Goal: Task Accomplishment & Management: Manage account settings

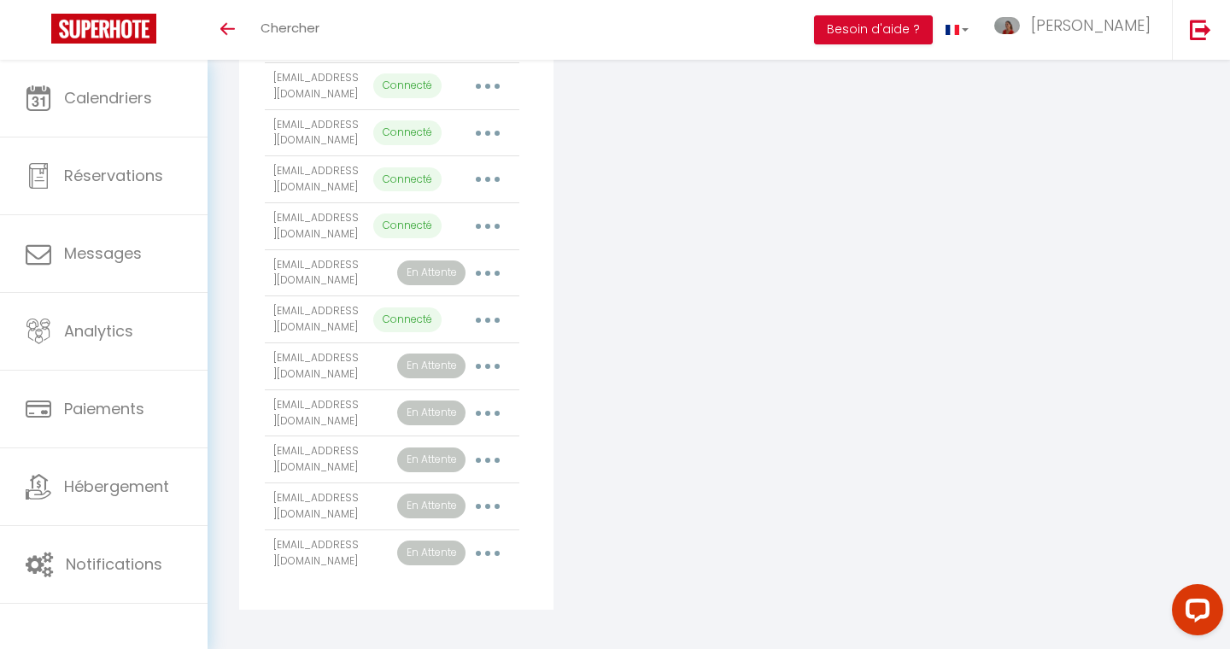
scroll to position [475, 0]
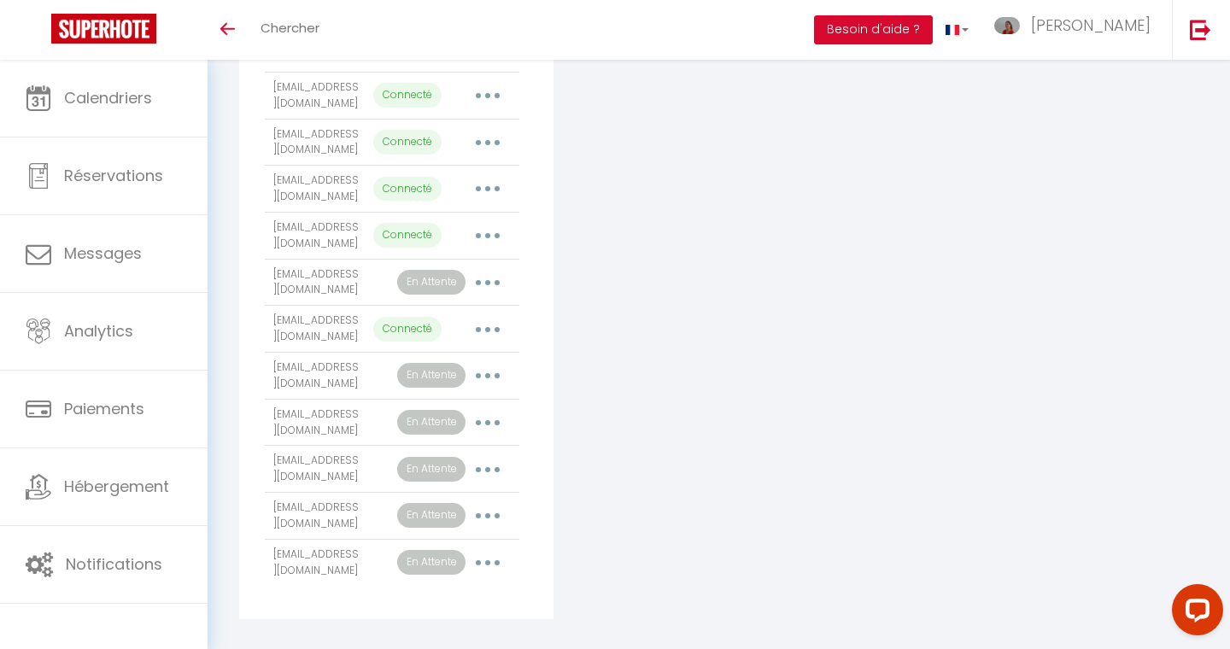
scroll to position [475, 0]
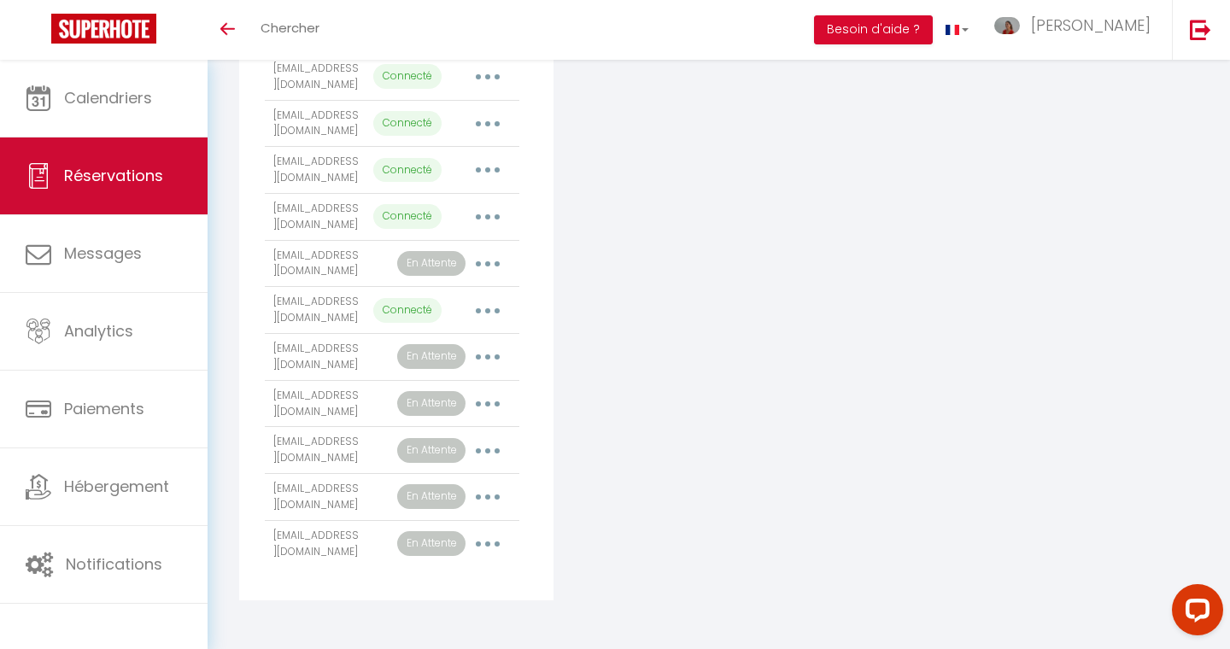
click at [111, 162] on link "Réservations" at bounding box center [104, 175] width 208 height 77
select select "not_cancelled"
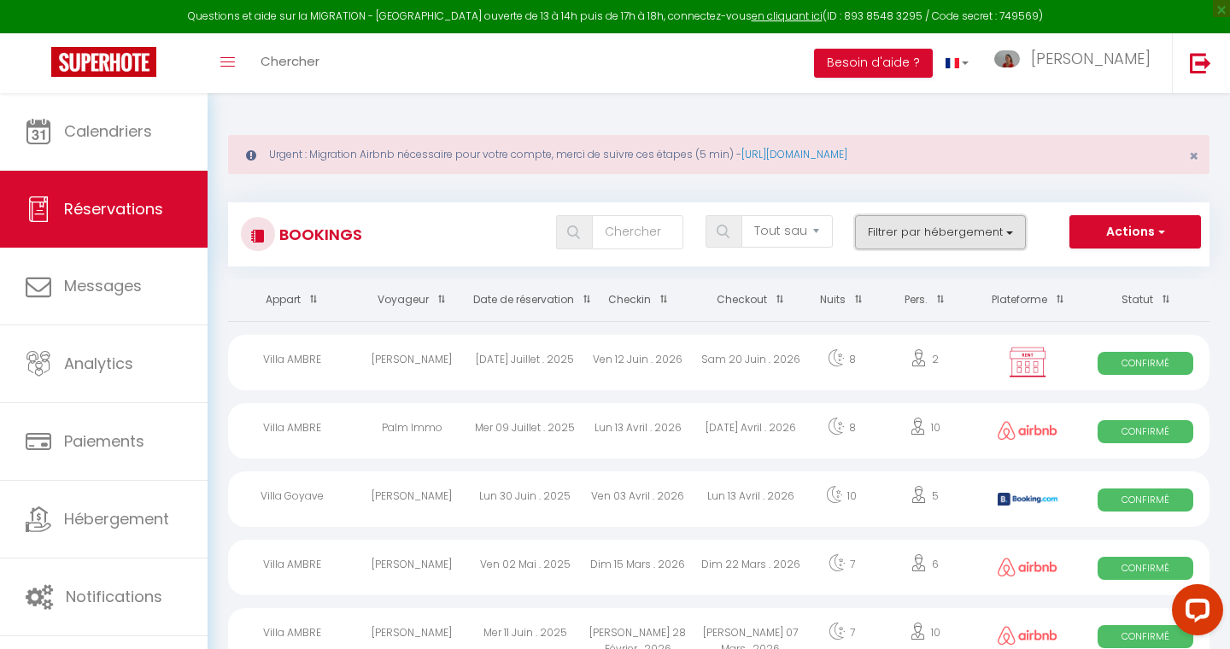
click at [944, 243] on button "Filtrer par hébergement" at bounding box center [940, 232] width 171 height 34
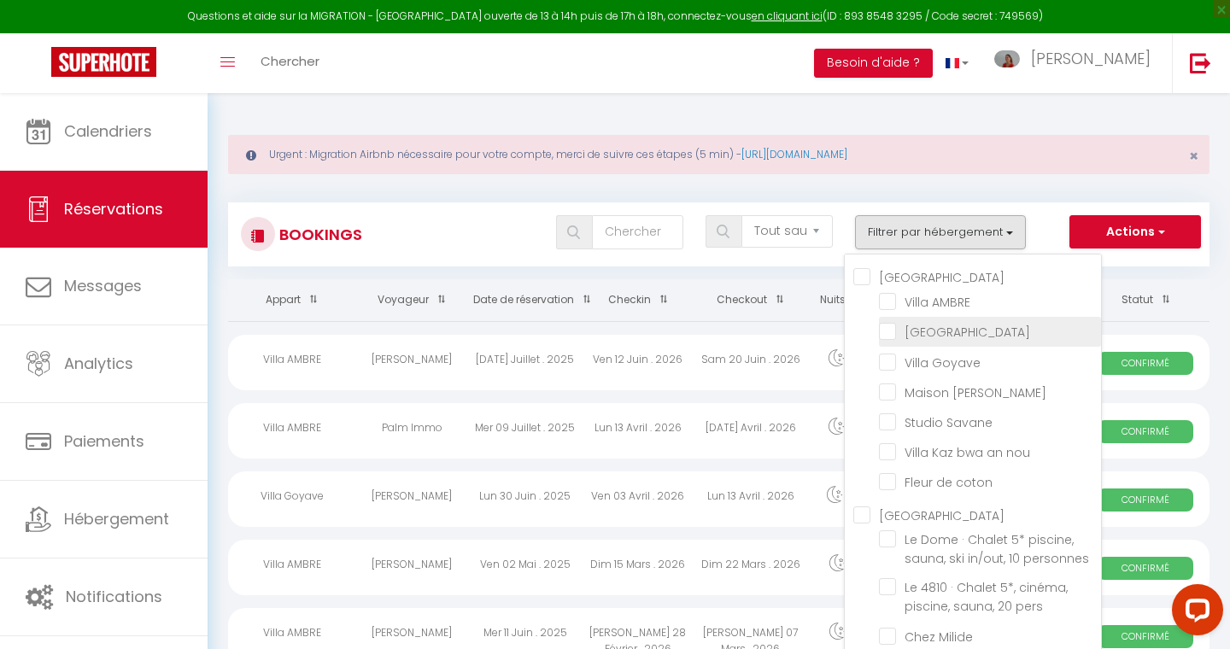
click at [886, 327] on input "[GEOGRAPHIC_DATA]" at bounding box center [990, 330] width 222 height 17
checkbox input "true"
checkbox input "false"
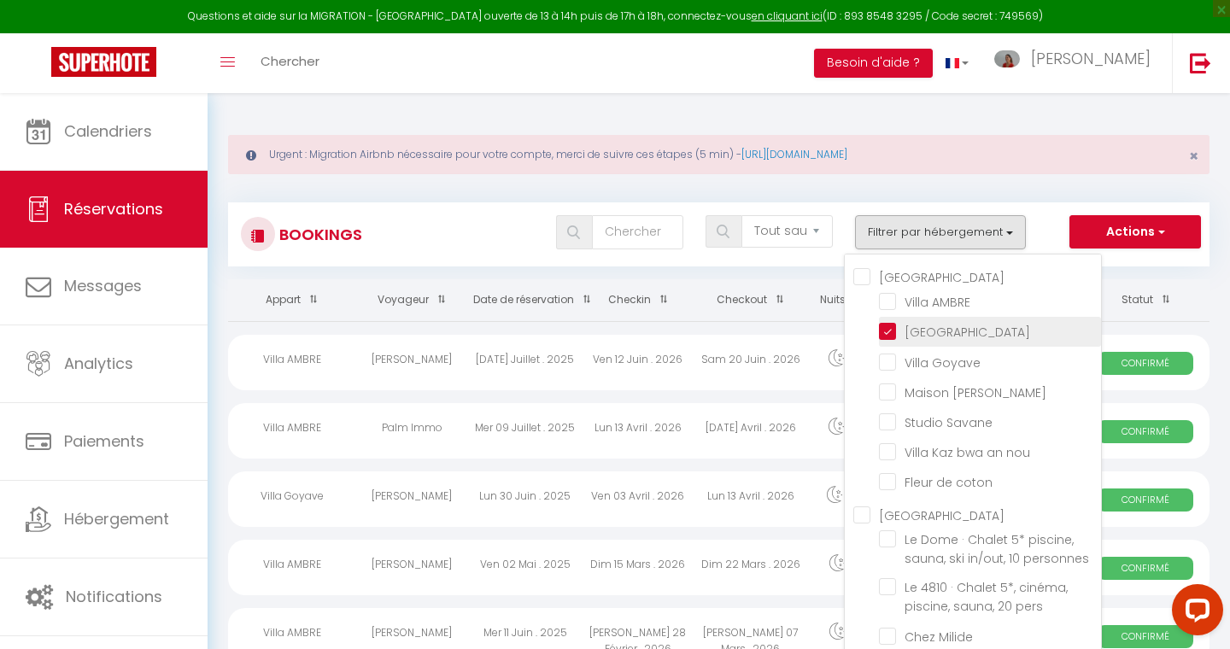
checkbox input "false"
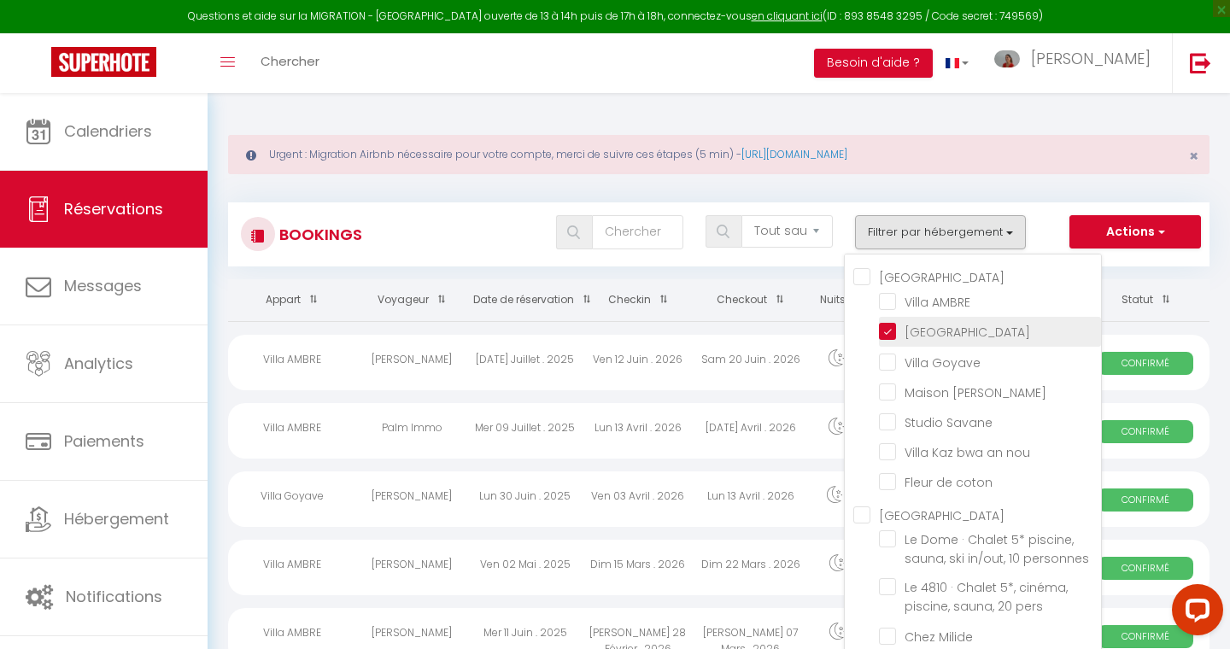
checkbox input "false"
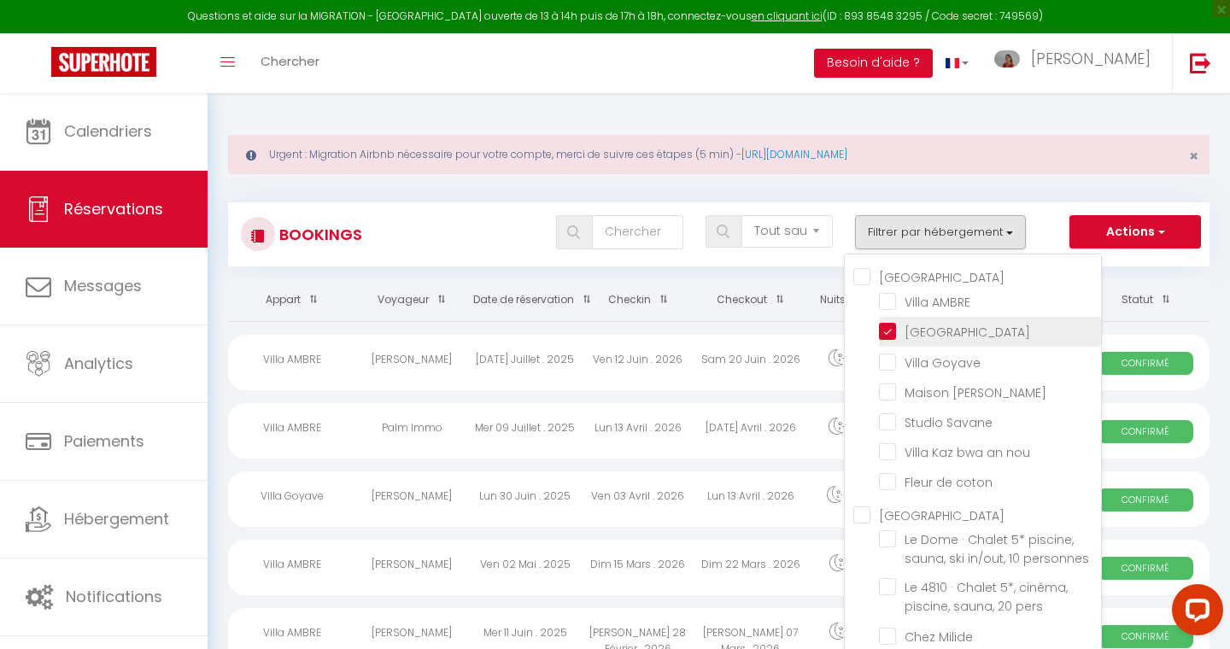
checkbox input "false"
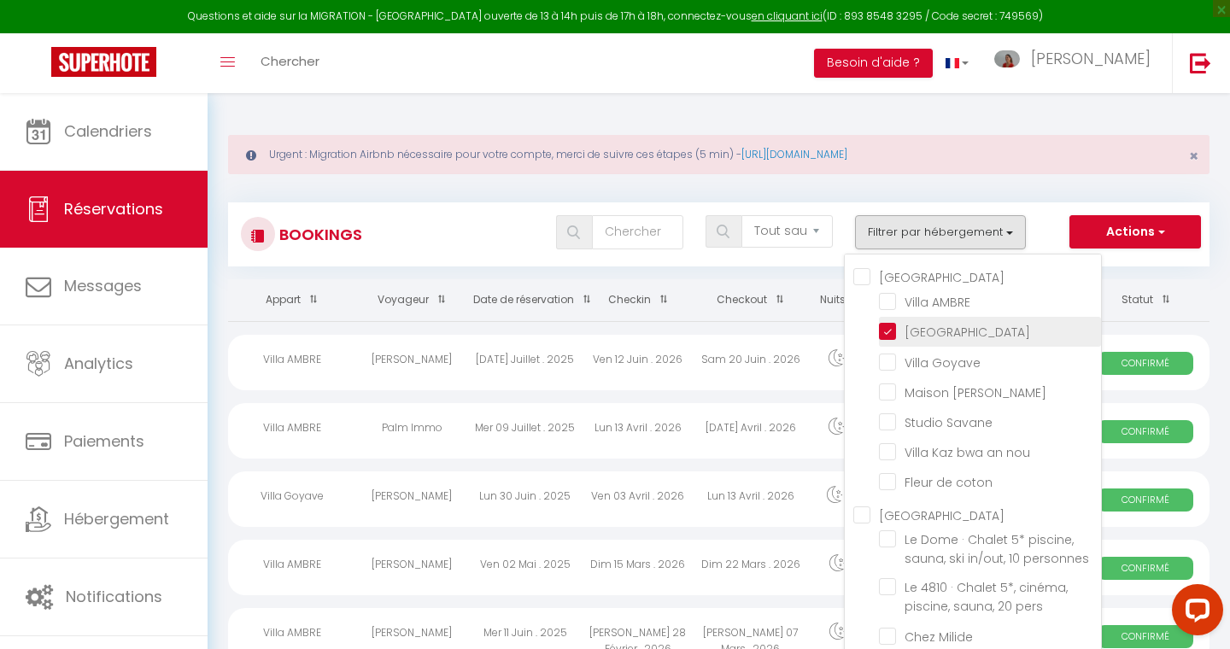
checkbox input "false"
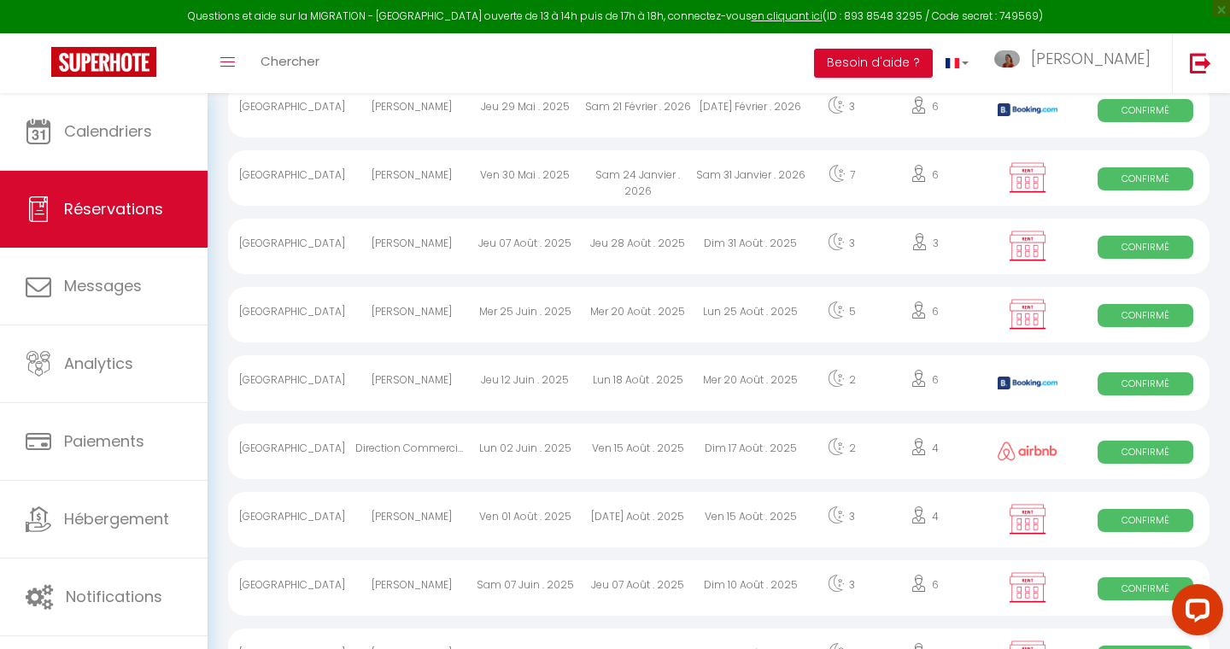
scroll to position [269, 0]
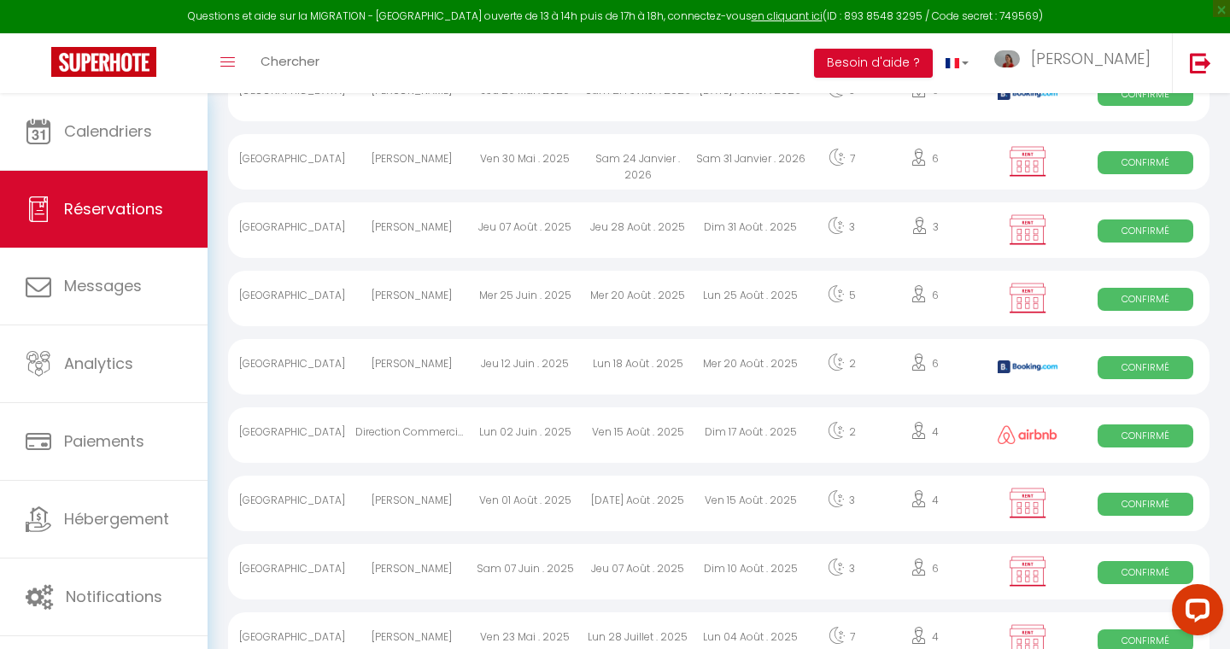
click at [740, 494] on div "Ven 15 Août . 2025" at bounding box center [750, 504] width 113 height 56
select select "OK"
select select "KO"
select select "0"
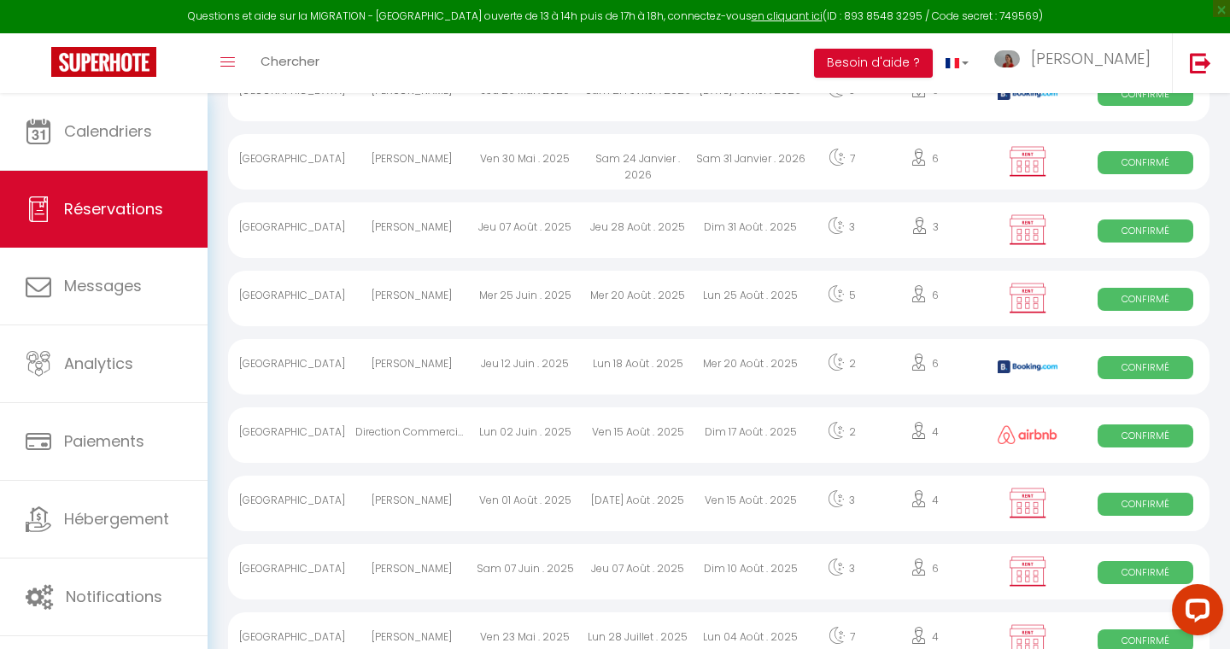
select select "1"
select select
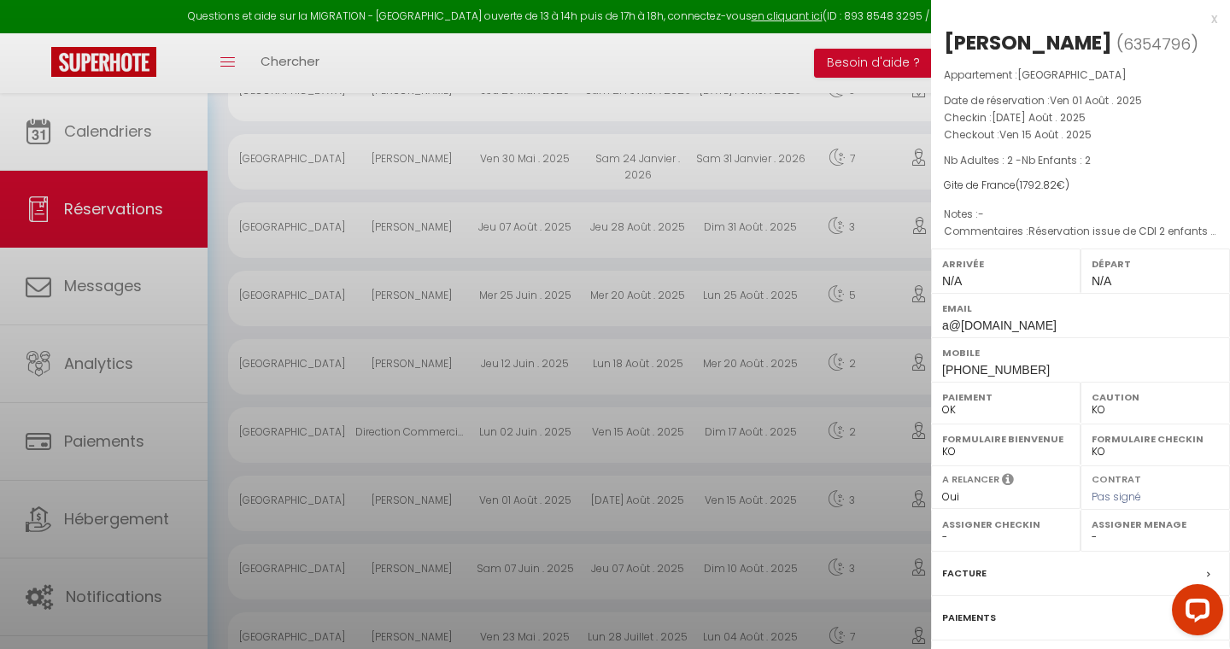
select select "47566"
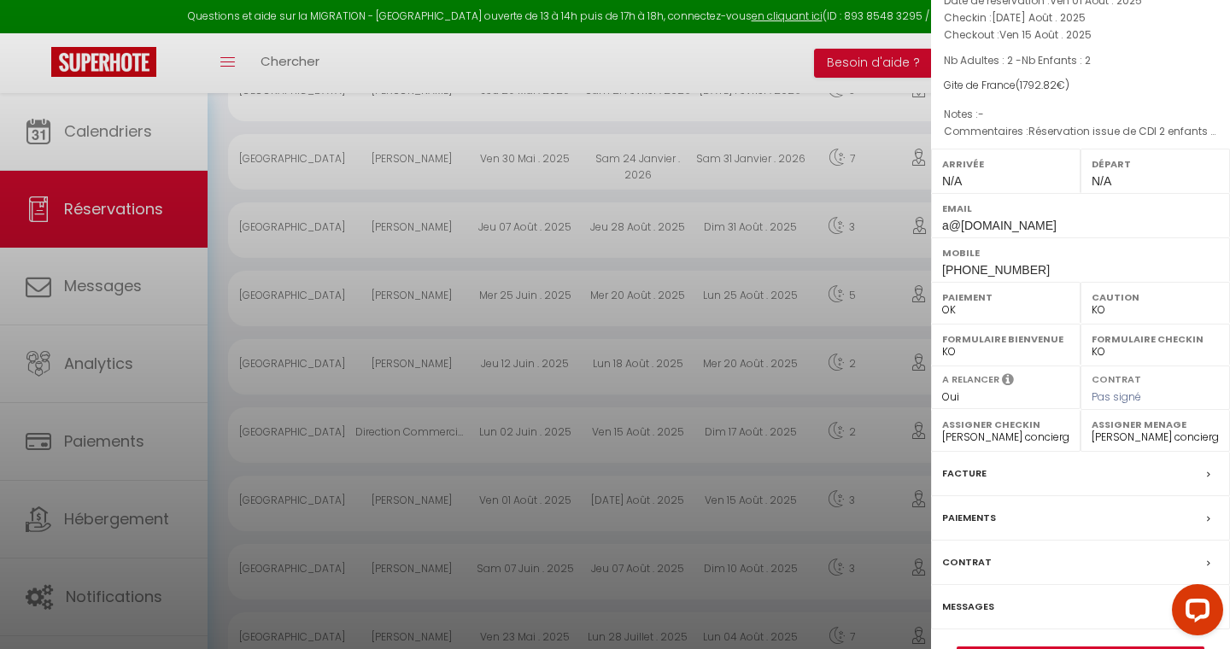
scroll to position [101, 0]
click at [977, 470] on label "Facture" at bounding box center [964, 473] width 44 height 18
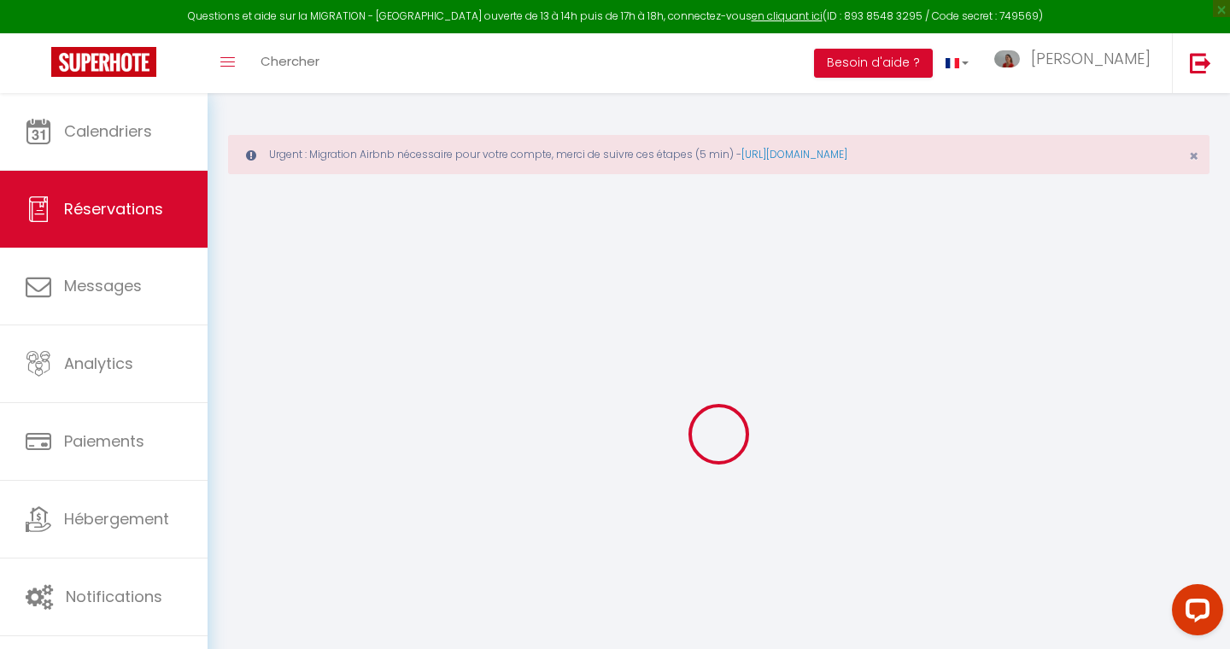
type input "Jimmy"
type input "Blonbou"
type input "a@a.com"
type input "+33758444509"
select select "FR"
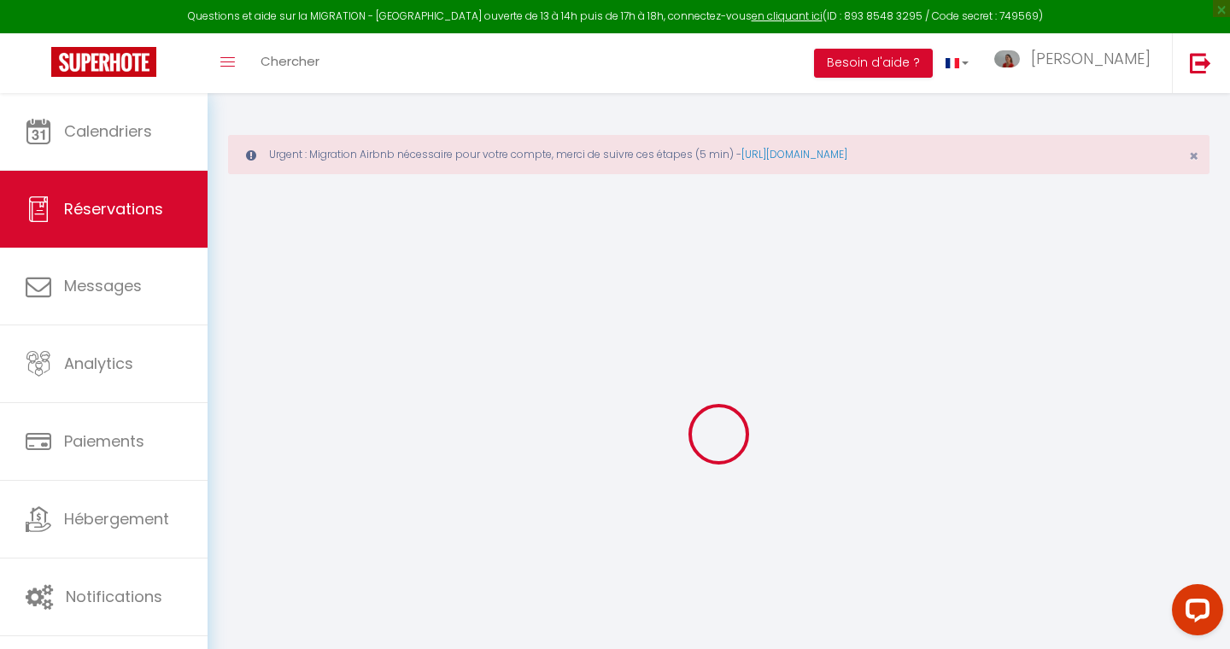
select select "68967"
select select "1"
type input "Mar 12 Août 2025"
select select
type input "Ven 15 Août 2025"
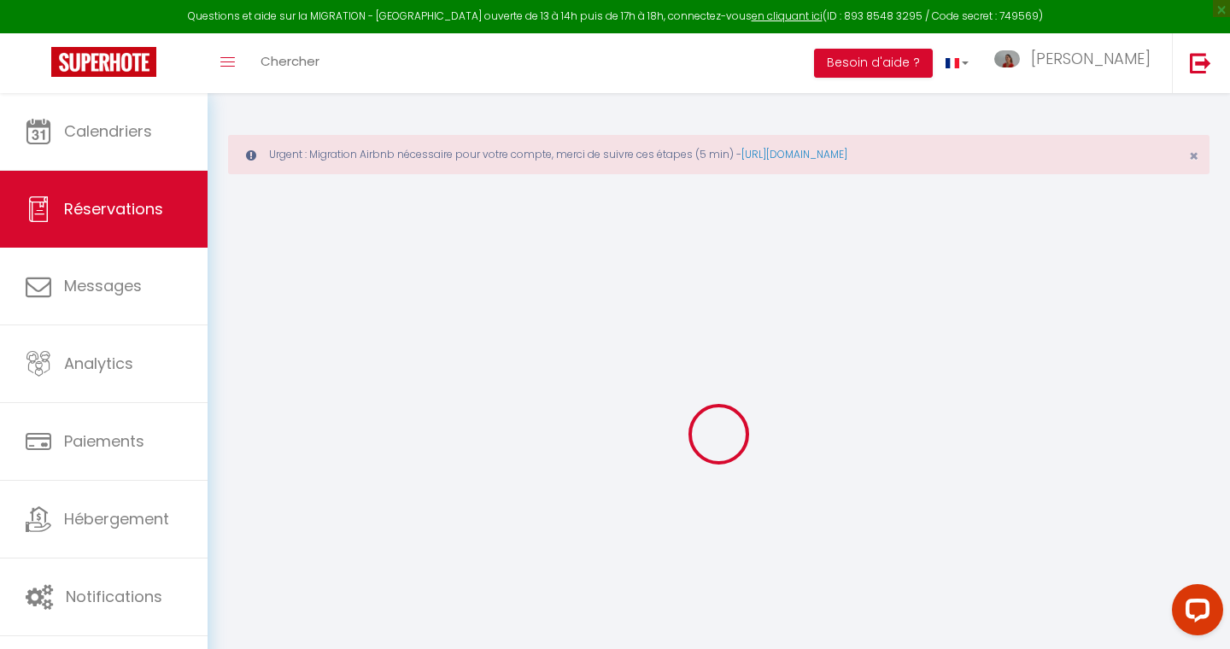
select select
type input "2"
select select "12"
select select
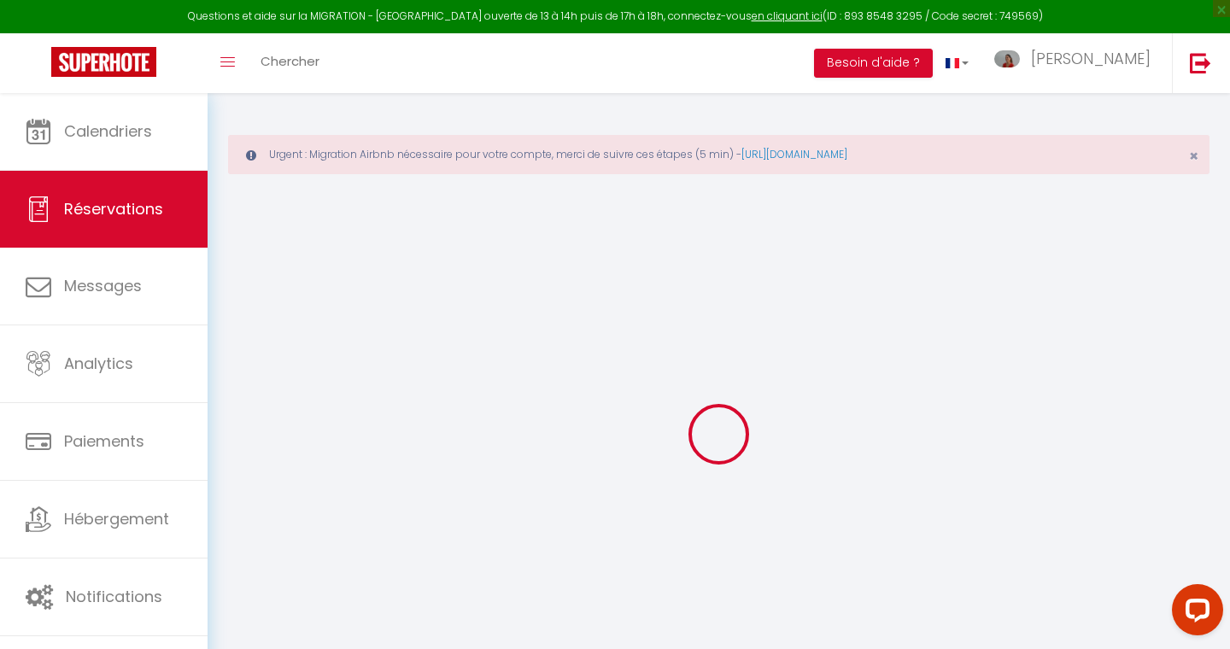
type input "1792.82"
checkbox input "false"
type input "0"
select select "70"
type input "0"
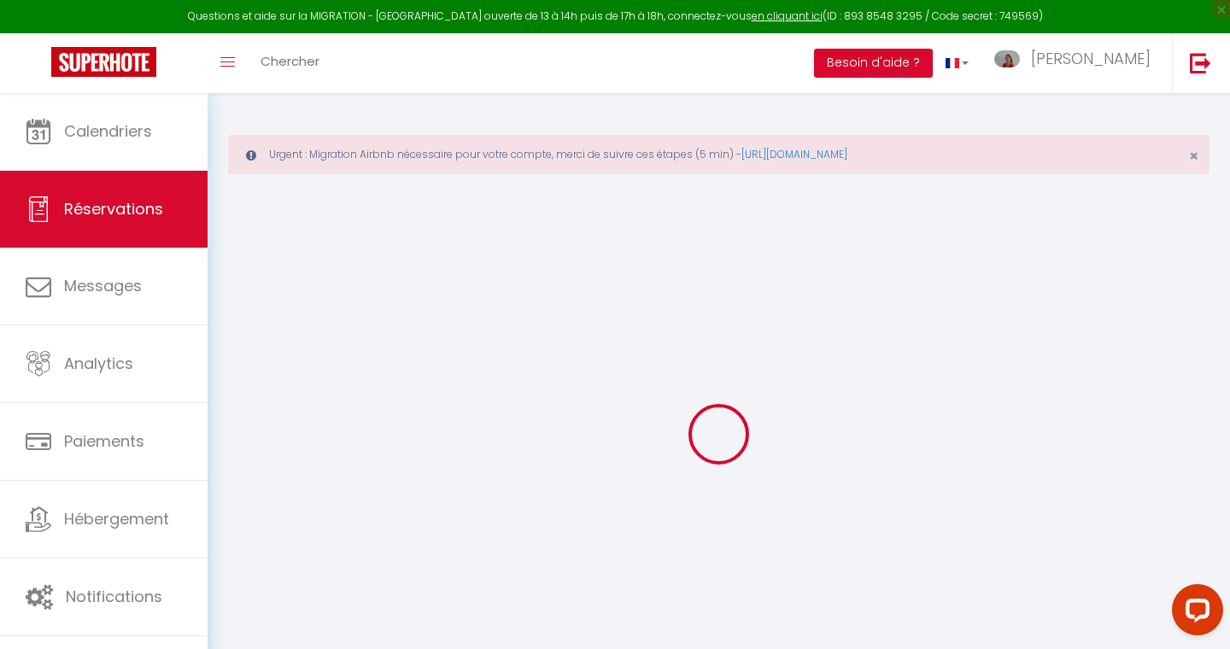
type input "0"
select select
select select "14"
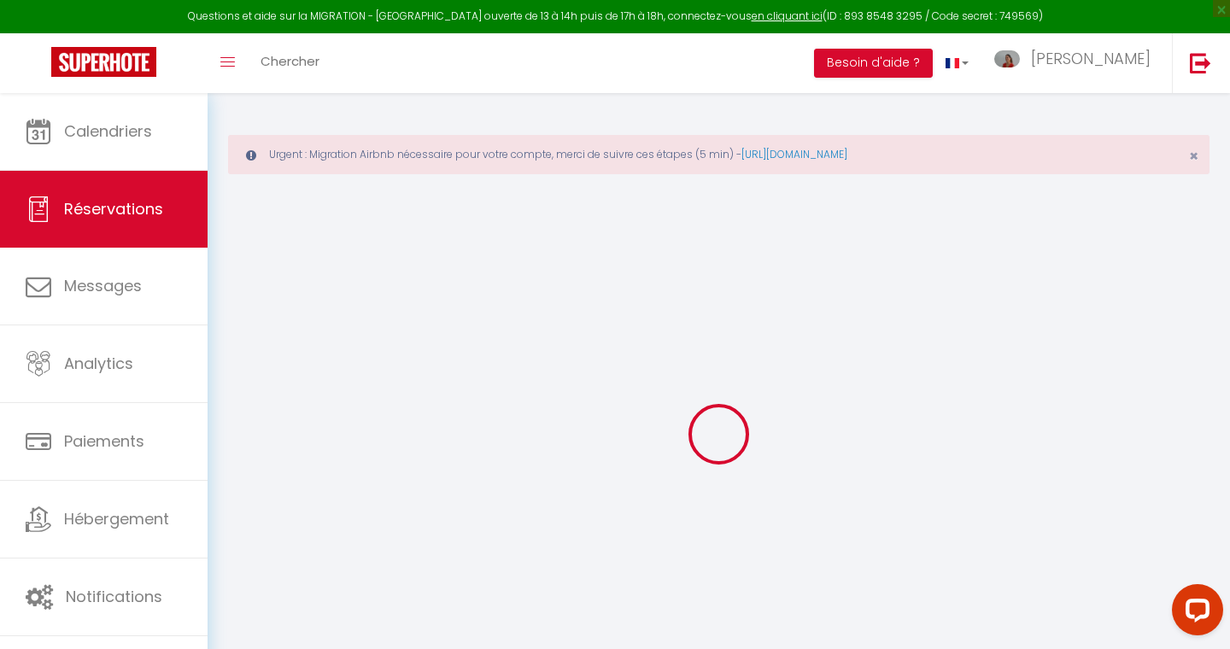
checkbox input "false"
select select
checkbox input "false"
select select
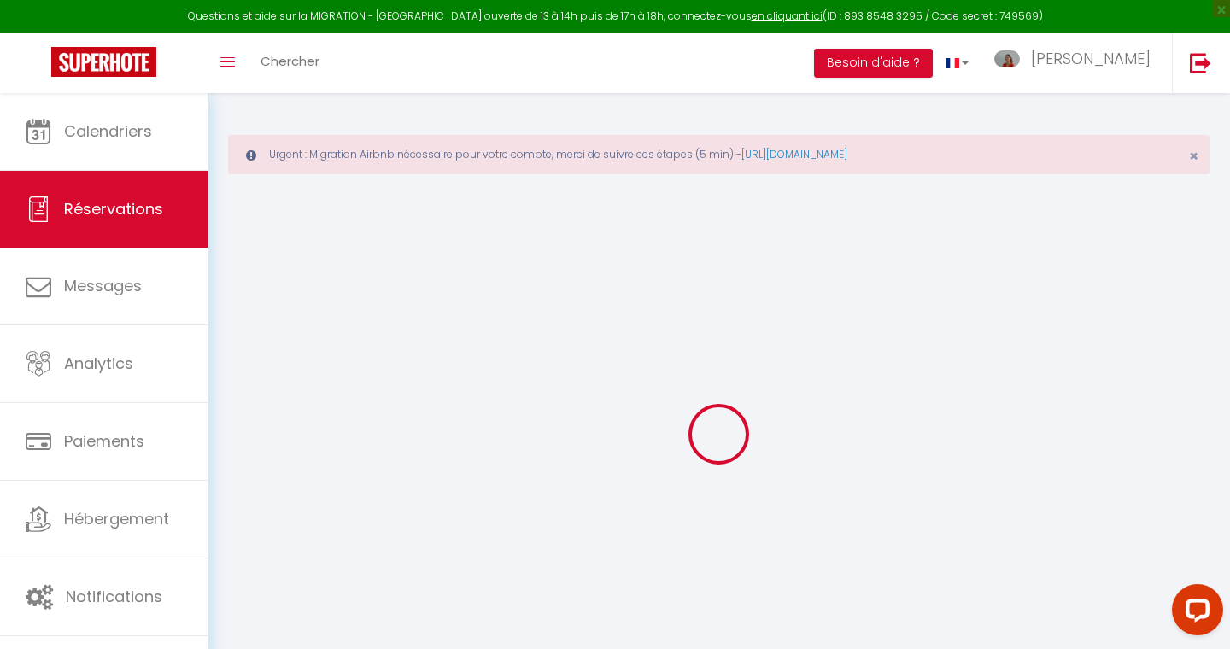
select select
checkbox input "false"
type textarea "Réservation issue de CDI 2 enfants 13 et 5 ans et 1 bébé"
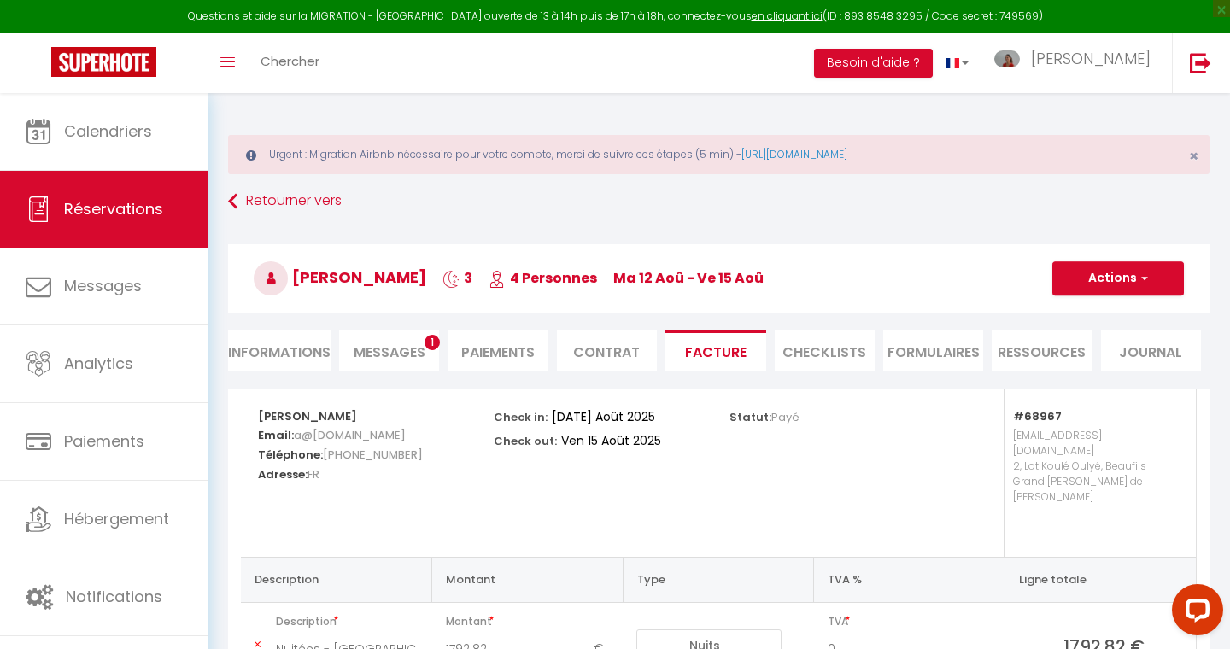
scroll to position [76, 0]
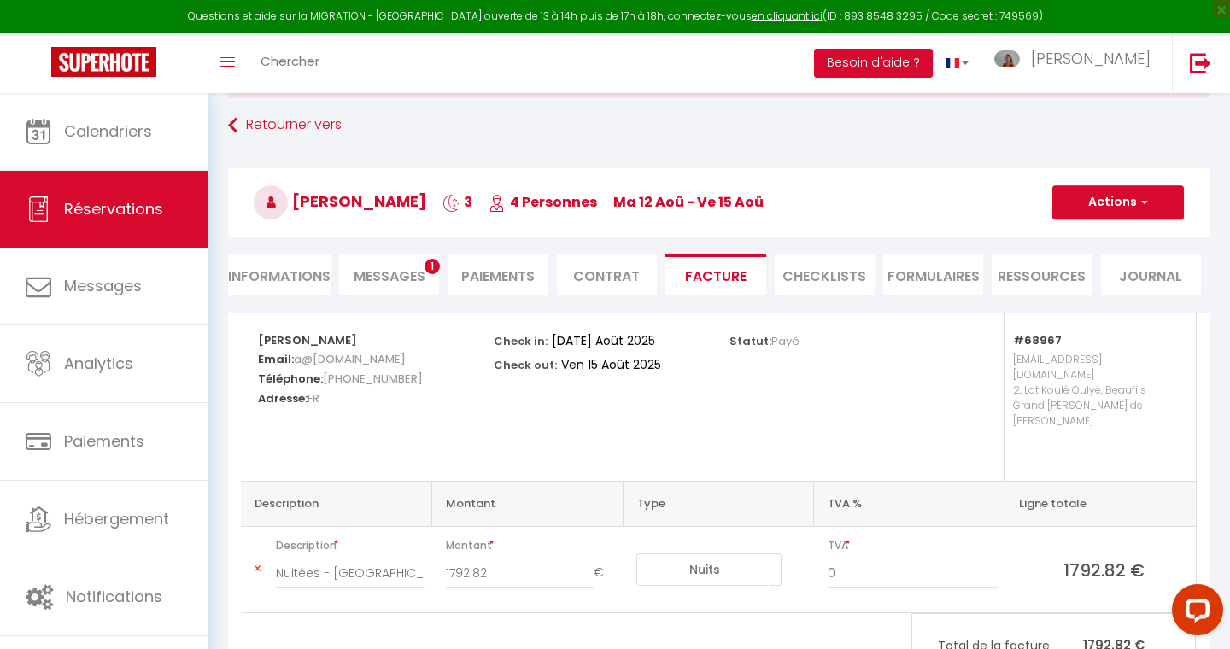
click at [278, 278] on li "Informations" at bounding box center [279, 275] width 102 height 42
select select
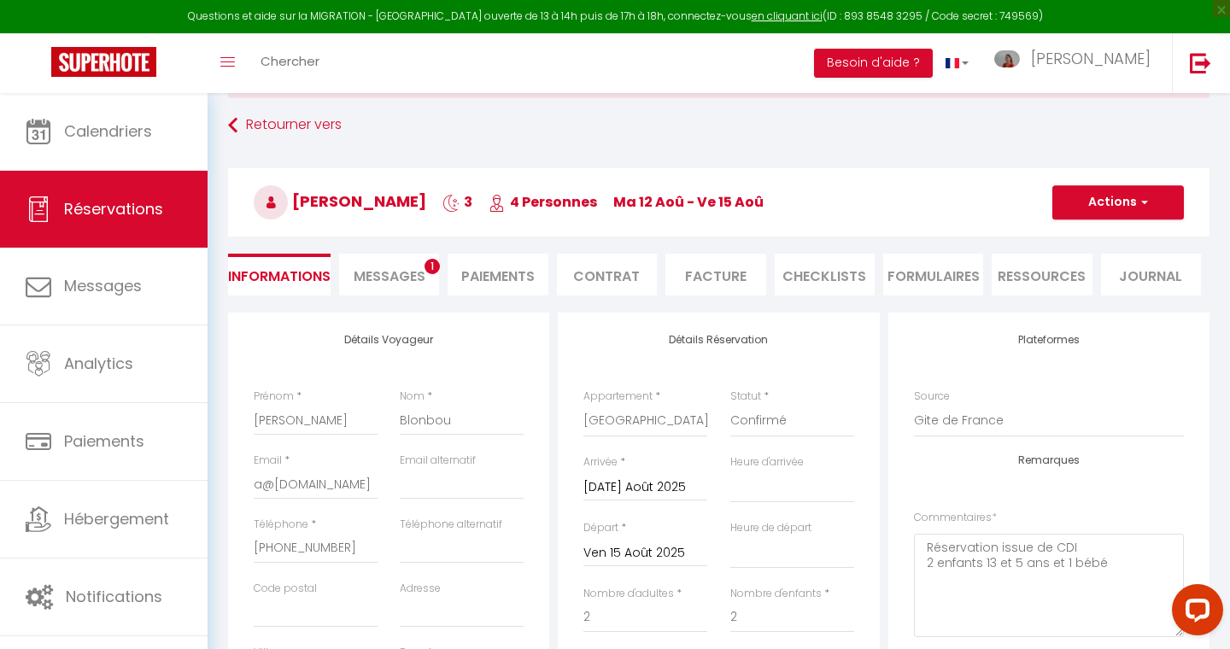
scroll to position [127, 0]
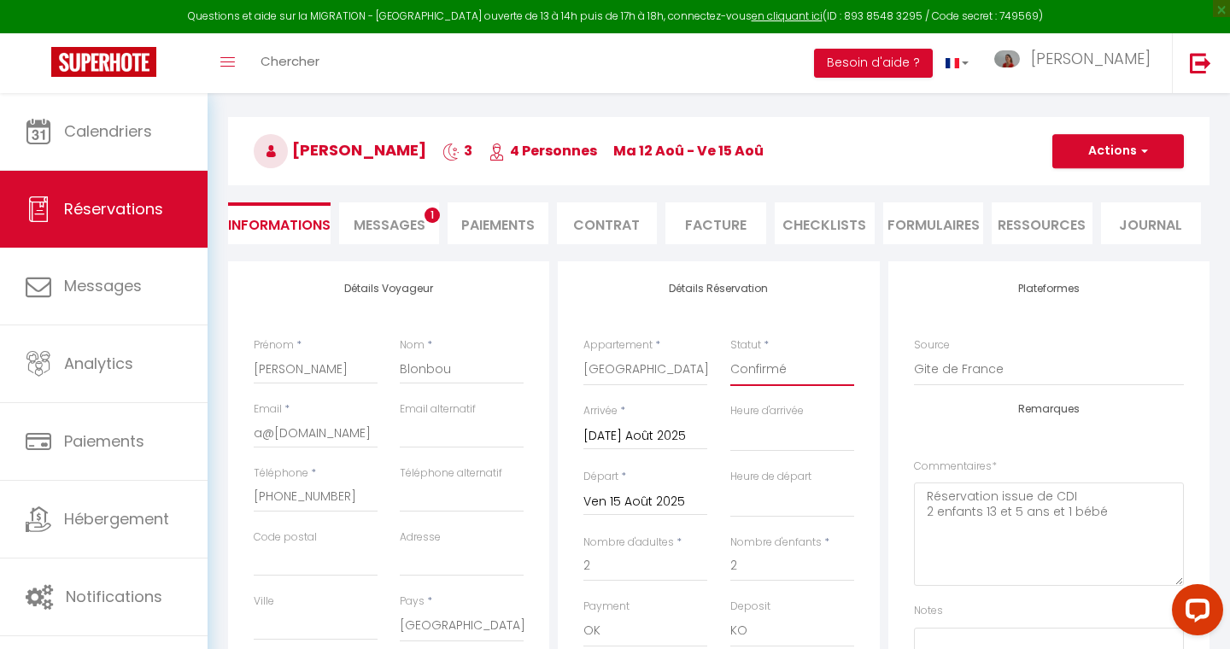
click at [766, 368] on select "Confirmé Non Confirmé Annulé Annulé par le voyageur No Show Request" at bounding box center [792, 370] width 124 height 32
select select "0"
select select
checkbox input "false"
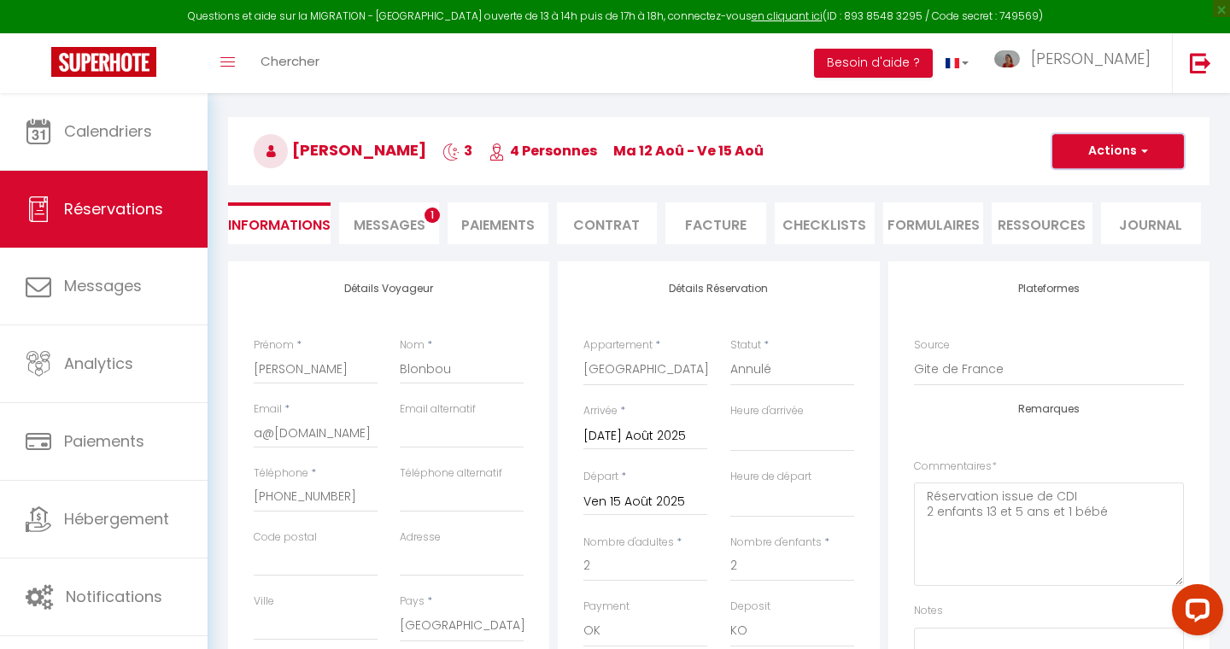
click at [1088, 152] on button "Actions" at bounding box center [1118, 151] width 132 height 34
click at [1079, 187] on link "Enregistrer" at bounding box center [1100, 189] width 135 height 22
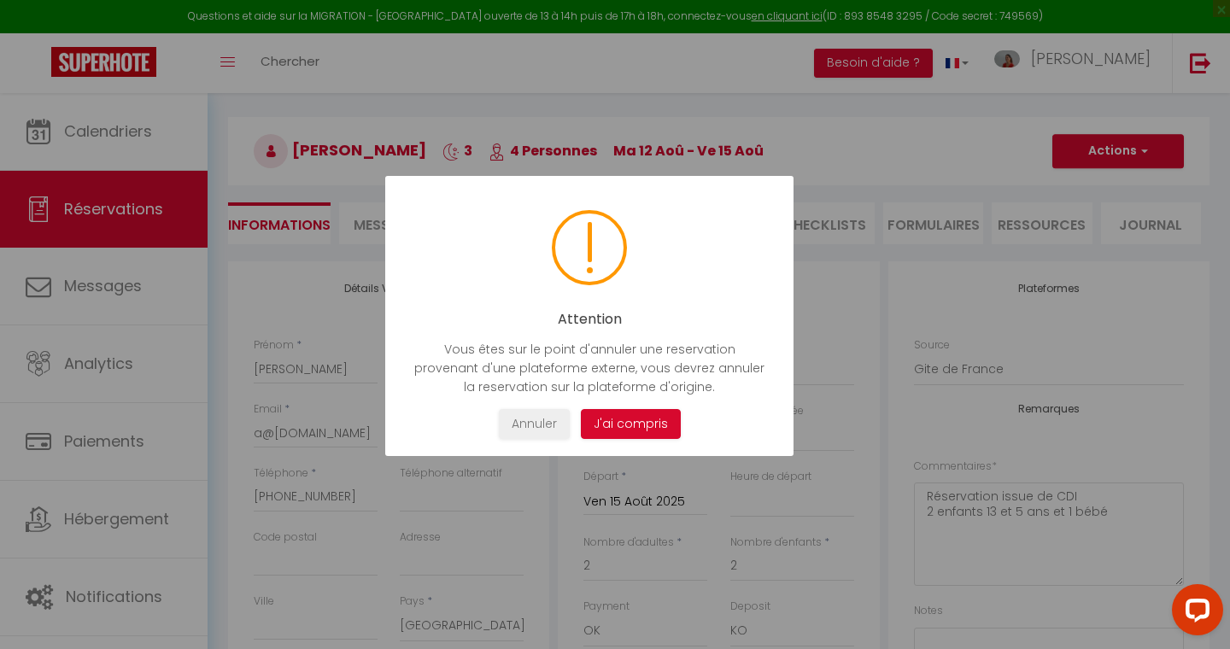
click at [639, 431] on button "J'ai compris" at bounding box center [631, 424] width 100 height 30
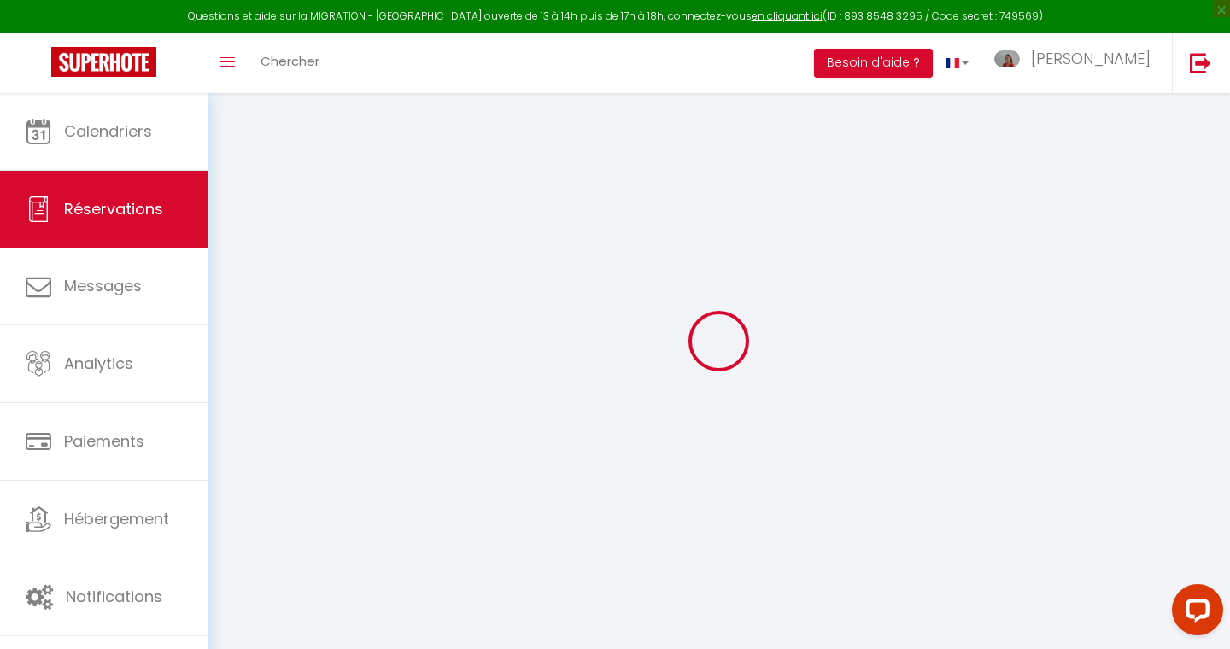
scroll to position [93, 0]
select select "not_cancelled"
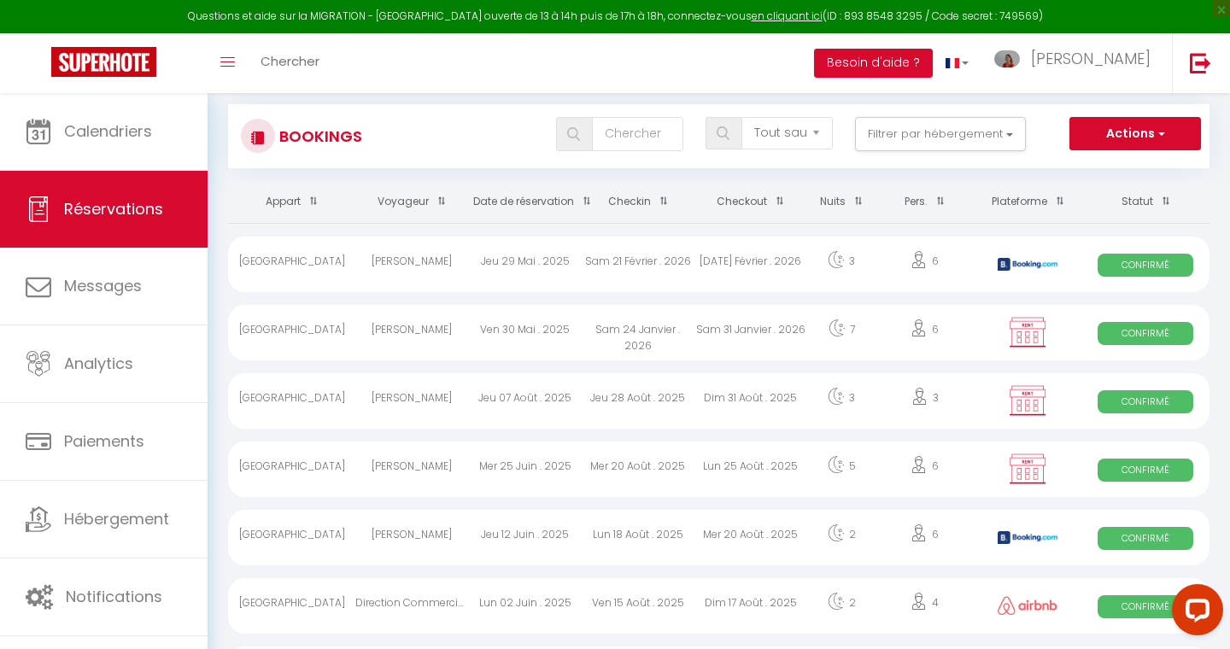
scroll to position [114, 0]
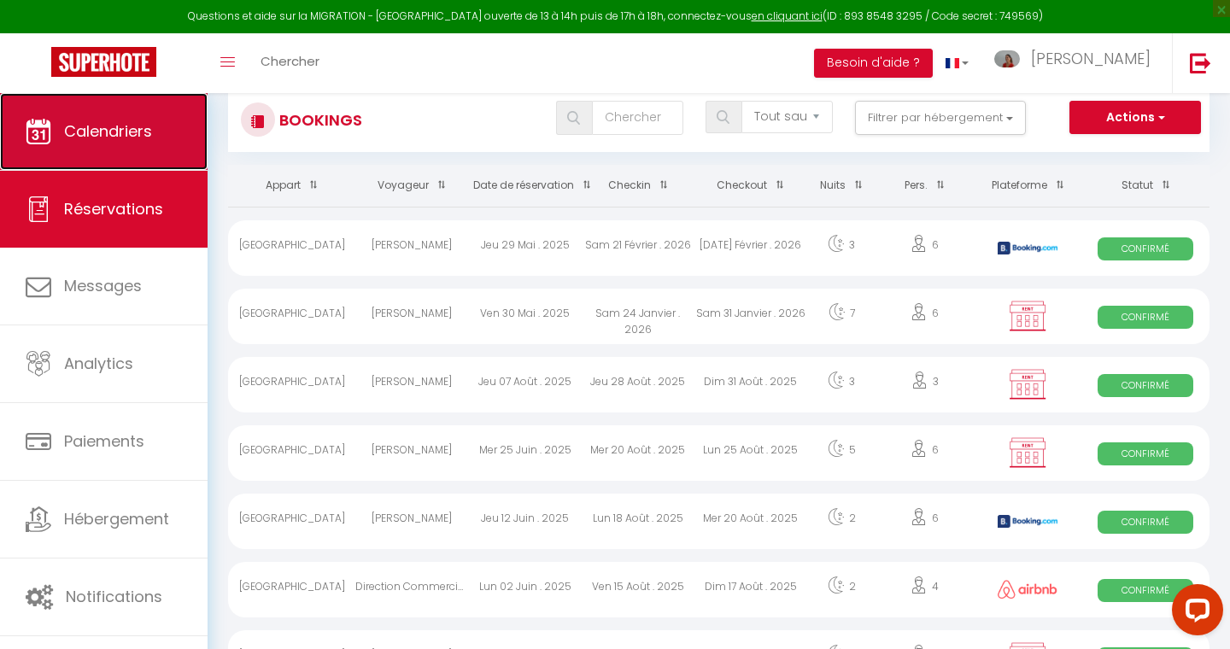
click at [143, 149] on link "Calendriers" at bounding box center [104, 131] width 208 height 77
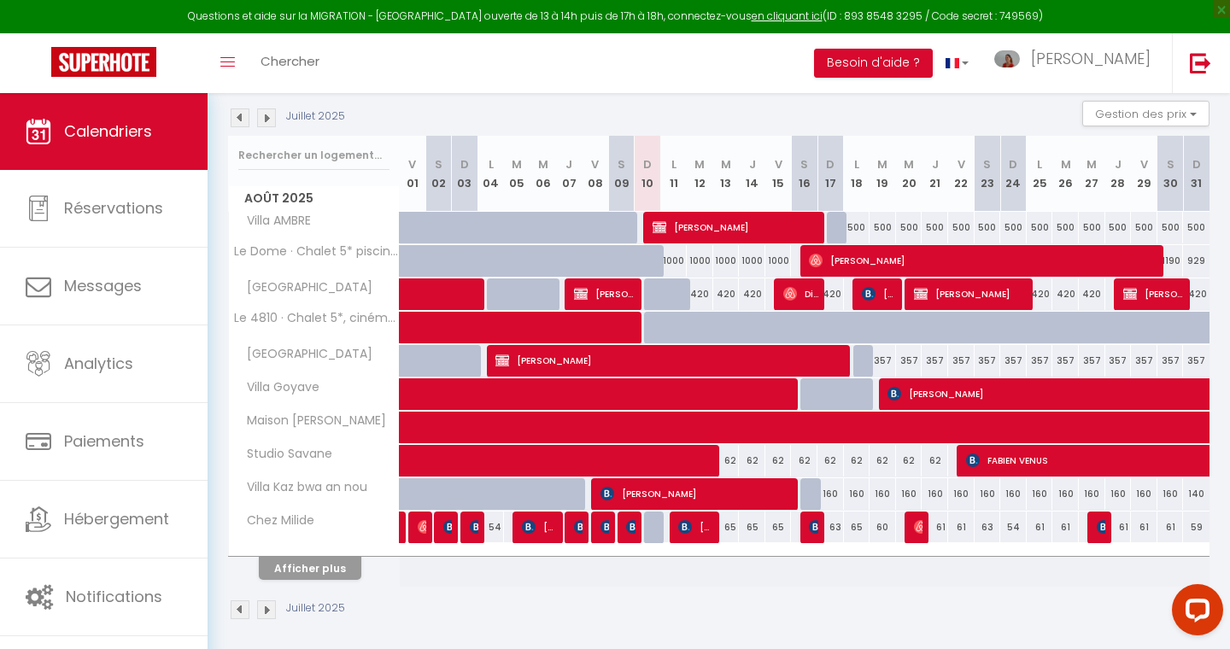
scroll to position [258, 0]
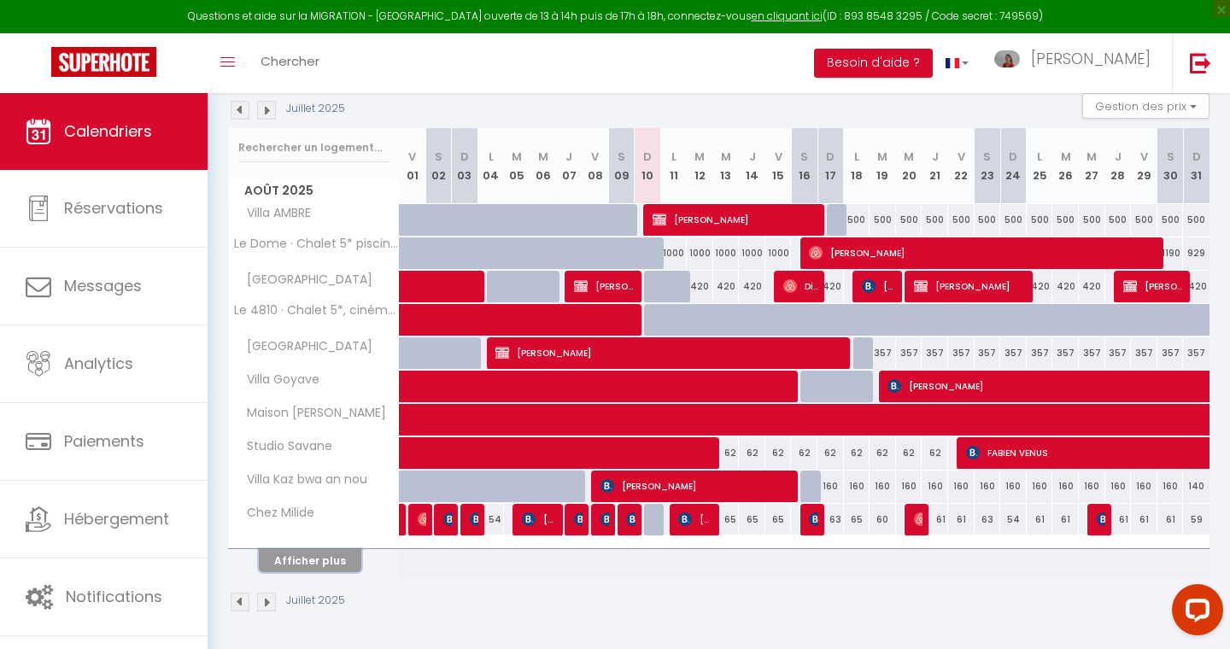
click at [313, 561] on button "Afficher plus" at bounding box center [310, 560] width 102 height 23
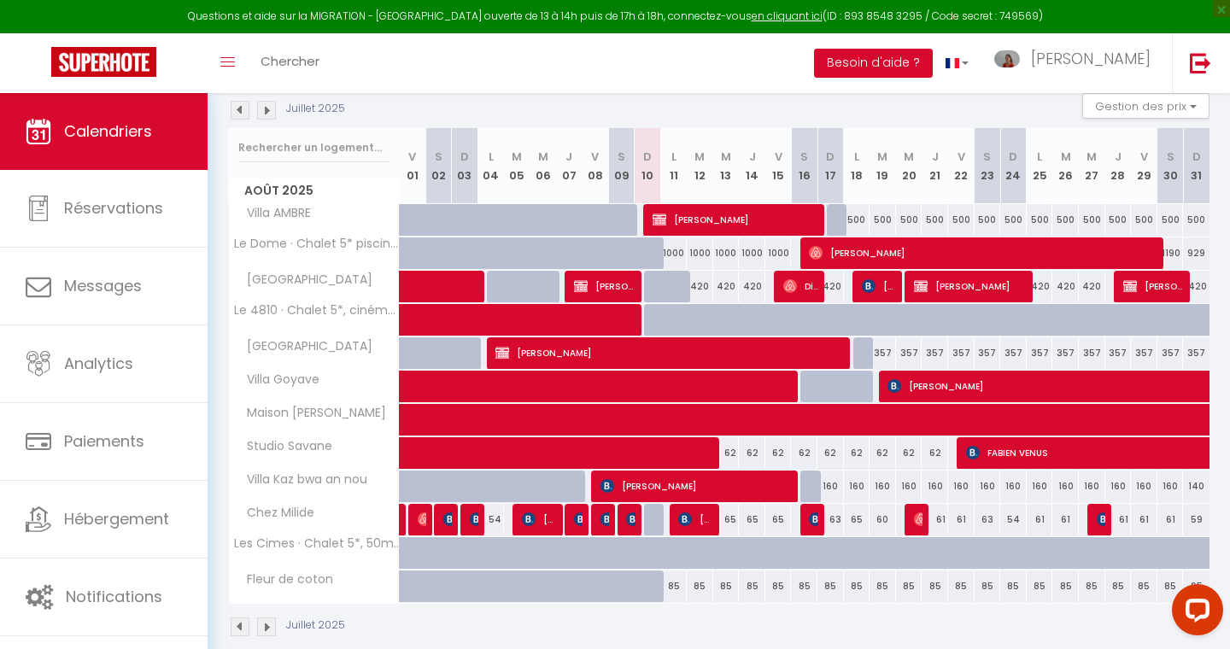
scroll to position [0, 0]
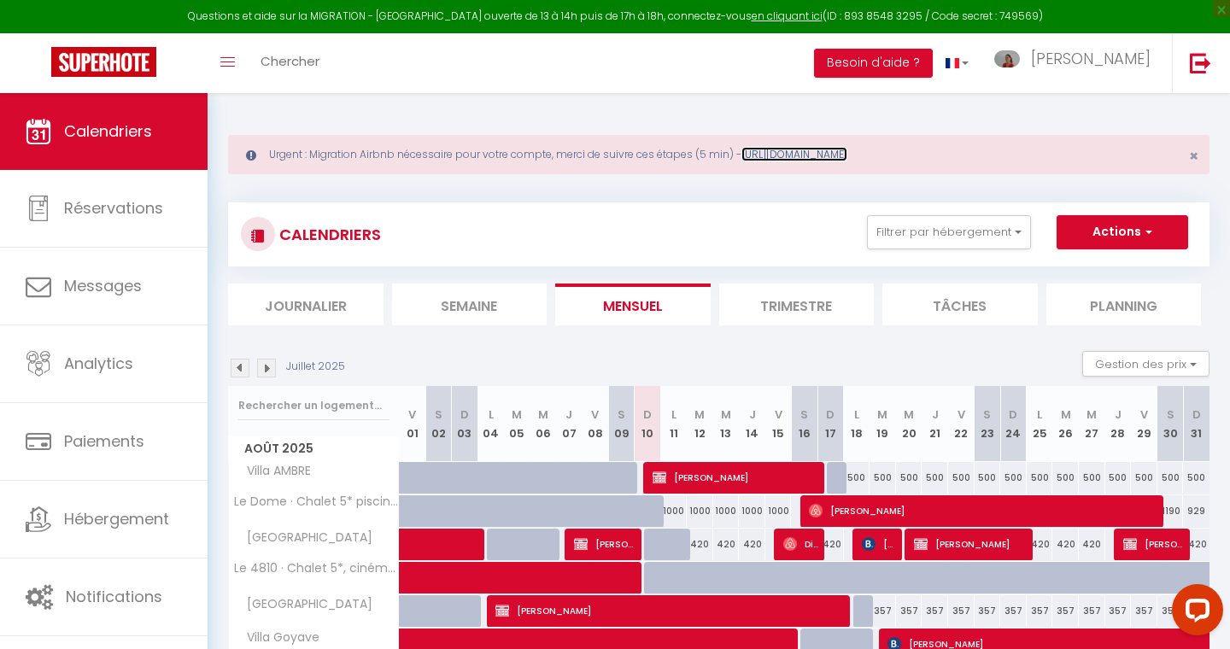
click at [847, 152] on link "https://superhote.com/migration-airbnb" at bounding box center [794, 154] width 106 height 15
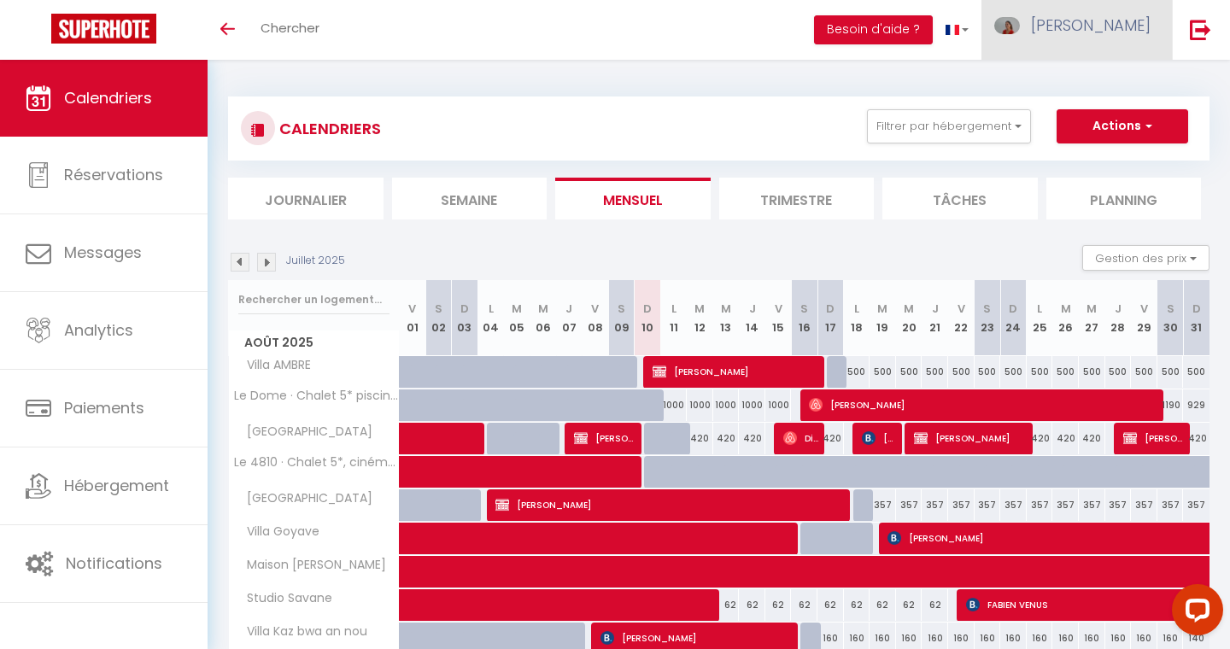
click at [1138, 28] on span "[PERSON_NAME]" at bounding box center [1091, 25] width 120 height 21
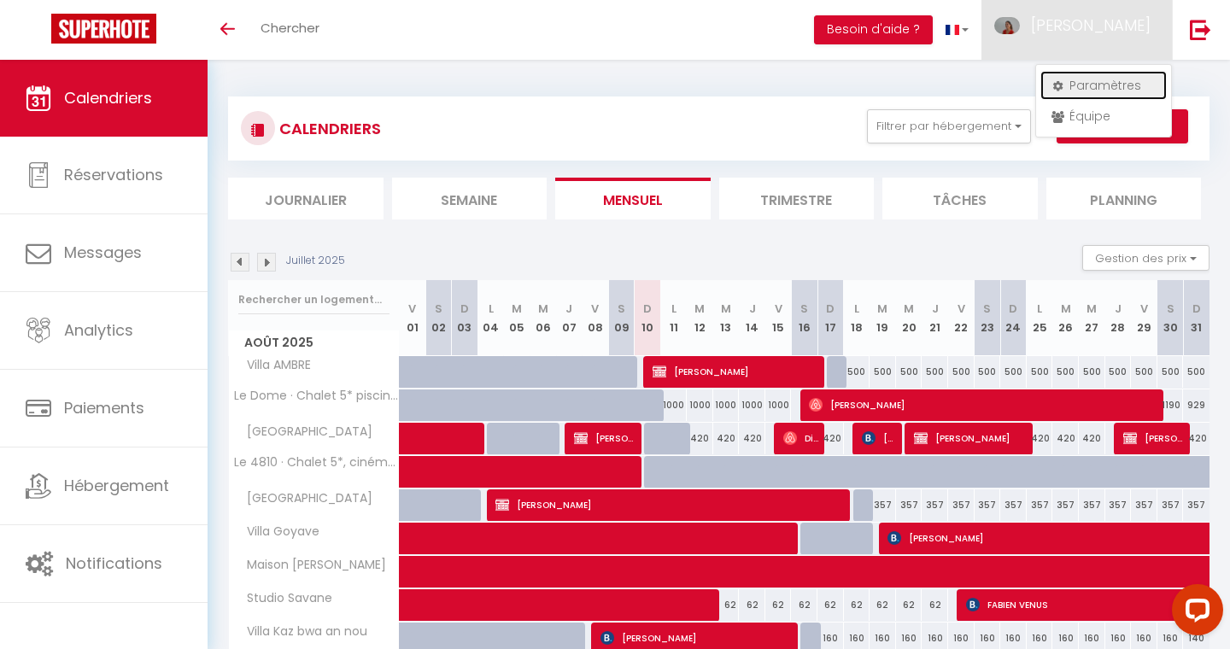
click at [1102, 92] on link "Paramètres" at bounding box center [1103, 85] width 126 height 29
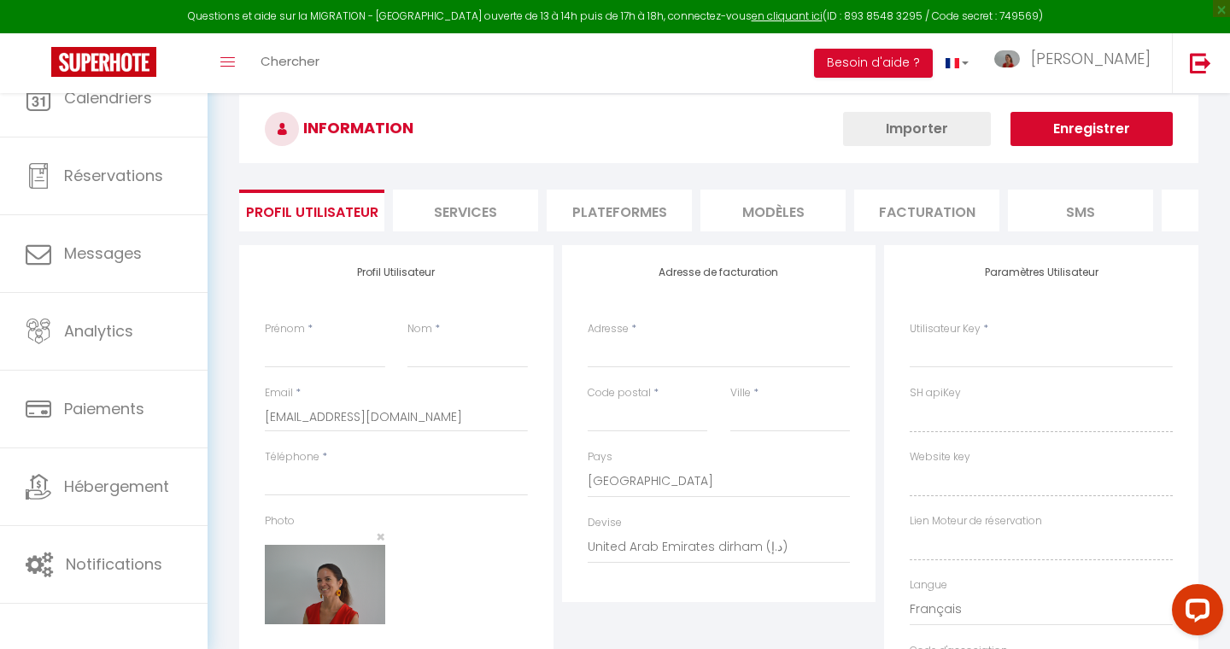
type input "[PERSON_NAME]"
type input "DESIRE"
type input "[PHONE_NUMBER]"
type input "[STREET_ADDRESS]"
type input "97190"
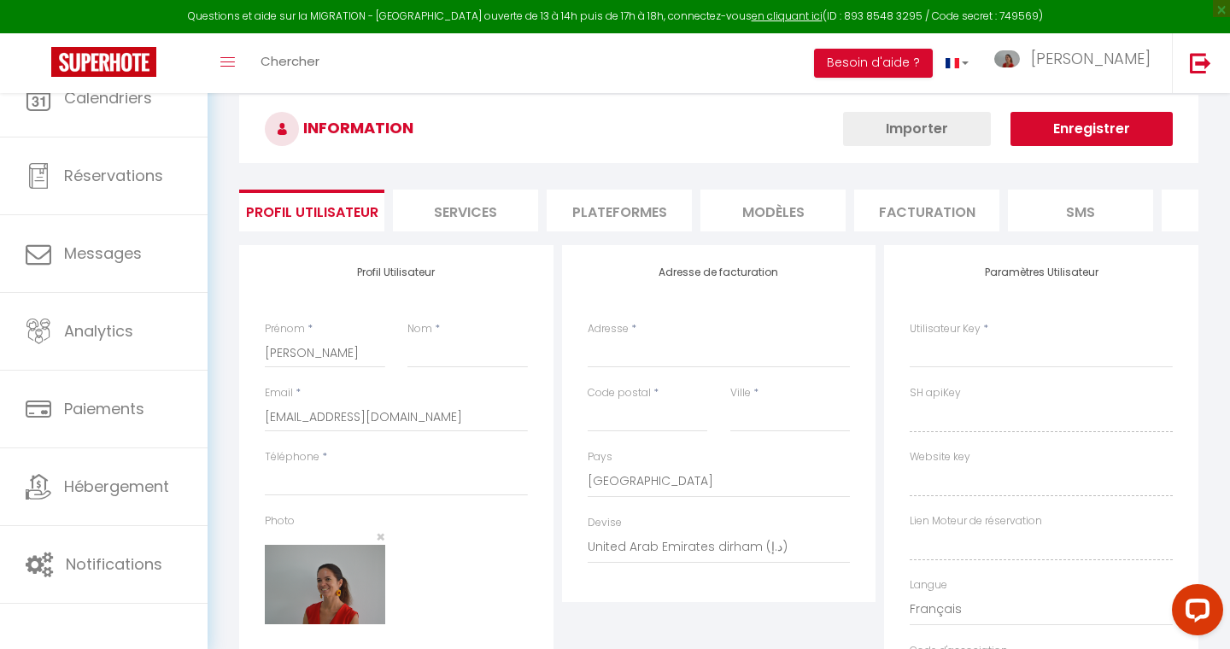
type input "Le gosier"
select select "88"
select select "28"
type input "rOtZf37xB4N7oOn8UxbXKycMN"
type input "eAXgLTghlNFIBozm4mRDKlI9t"
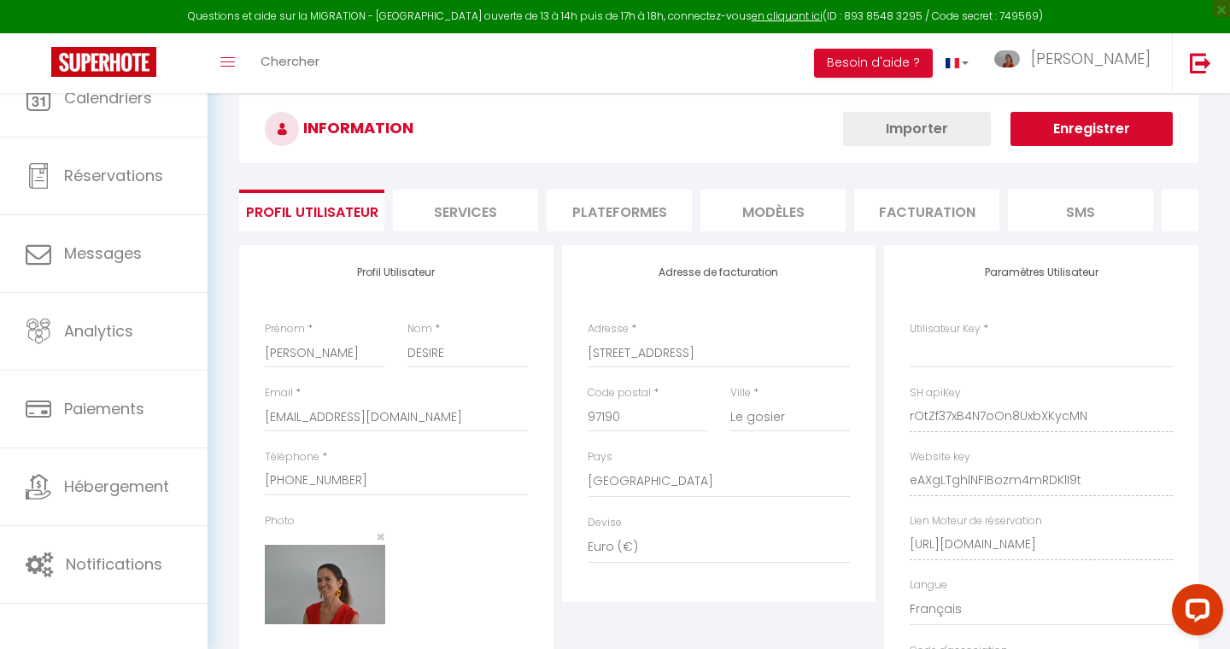
type input "rOtZf37xB4N7oOn8UxbXKycMN"
type input "eAXgLTghlNFIBozm4mRDKlI9t"
type input "[URL][DOMAIN_NAME]"
select select "fr"
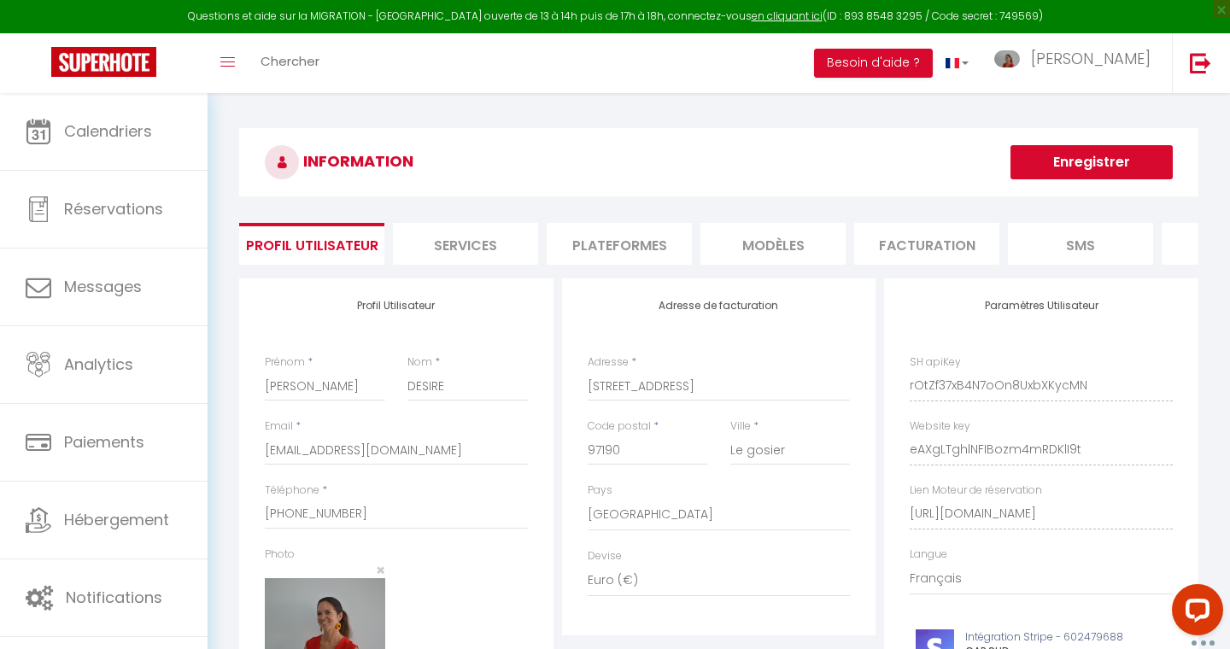
click at [635, 242] on li "Plateformes" at bounding box center [619, 244] width 145 height 42
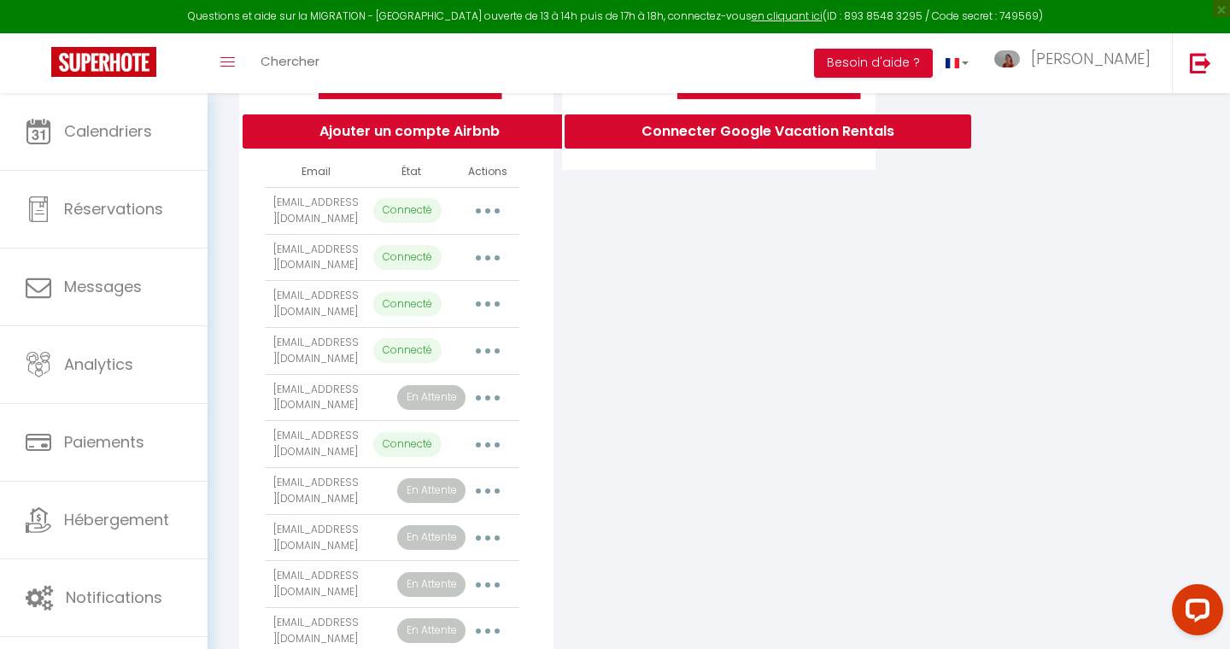
scroll to position [383, 0]
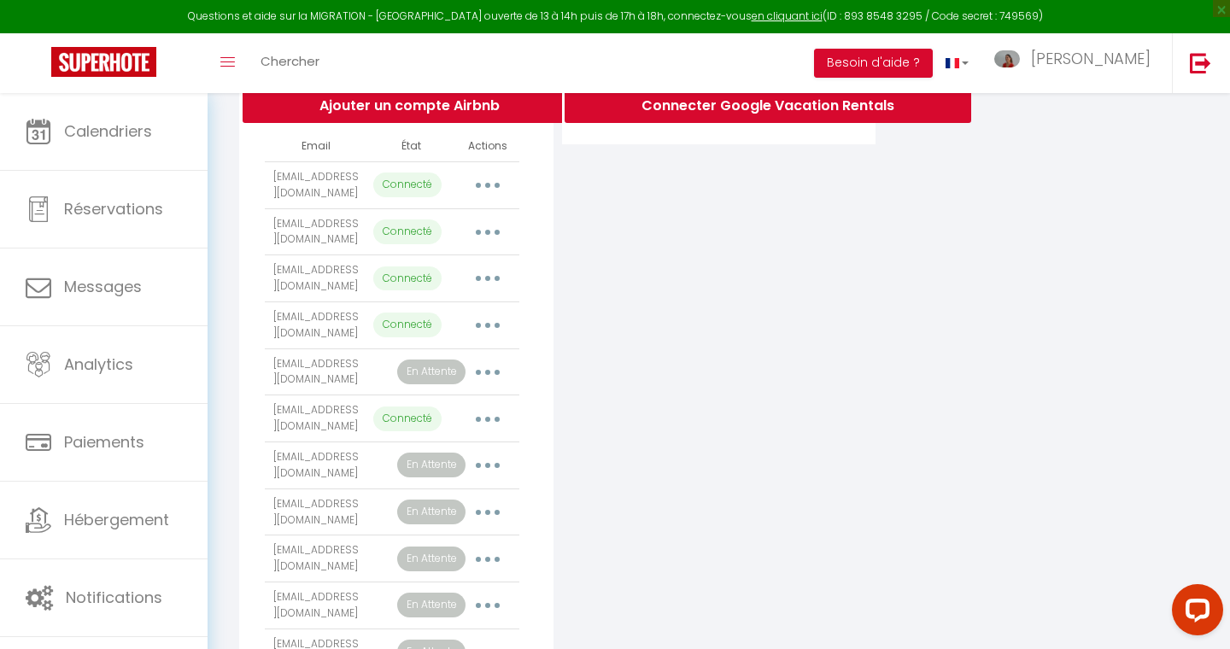
click at [436, 384] on p "En Attente" at bounding box center [431, 372] width 68 height 25
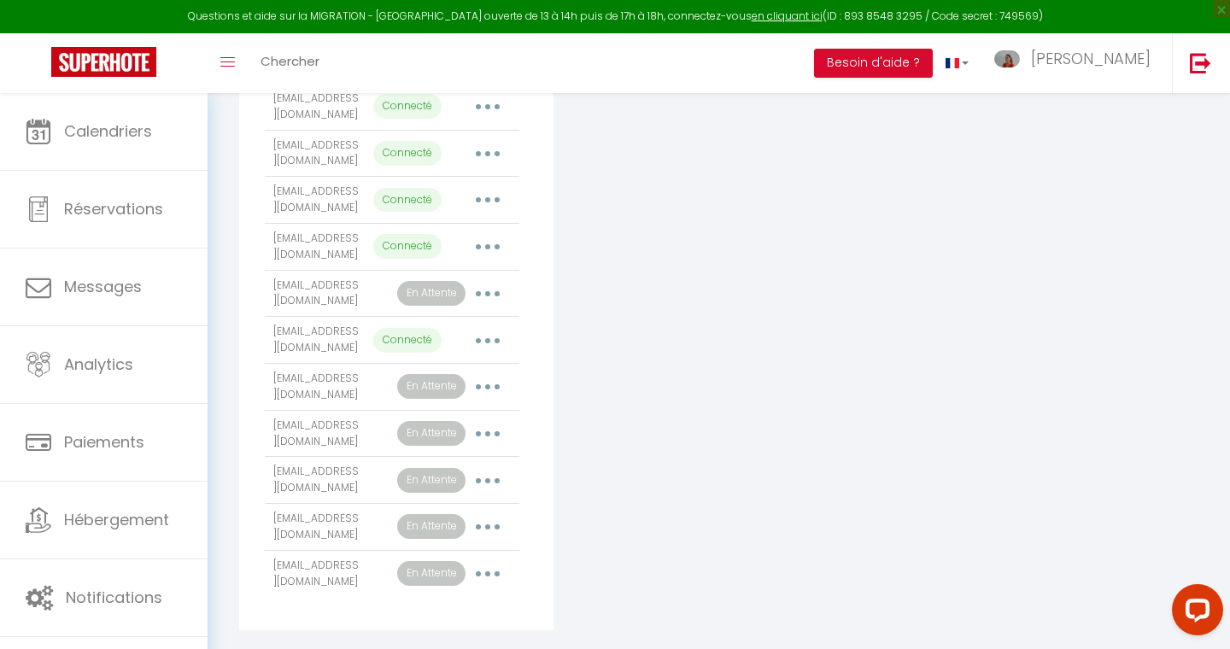
scroll to position [463, 0]
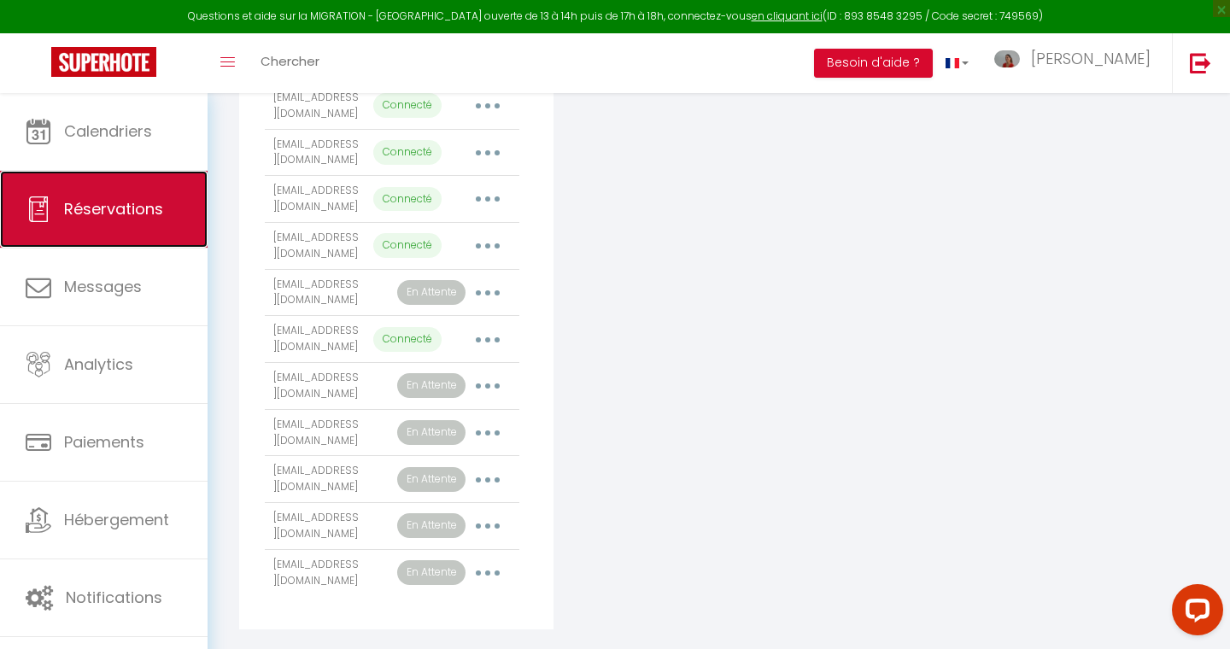
click at [81, 207] on span "Réservations" at bounding box center [113, 208] width 99 height 21
select select "not_cancelled"
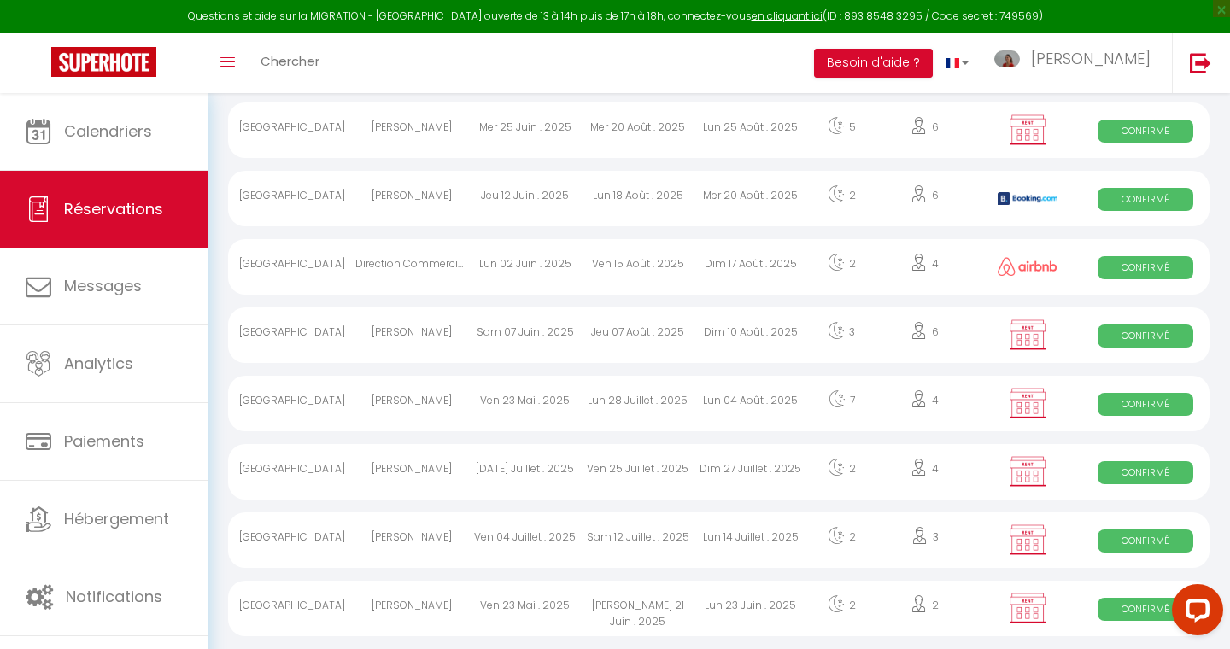
scroll to position [661, 0]
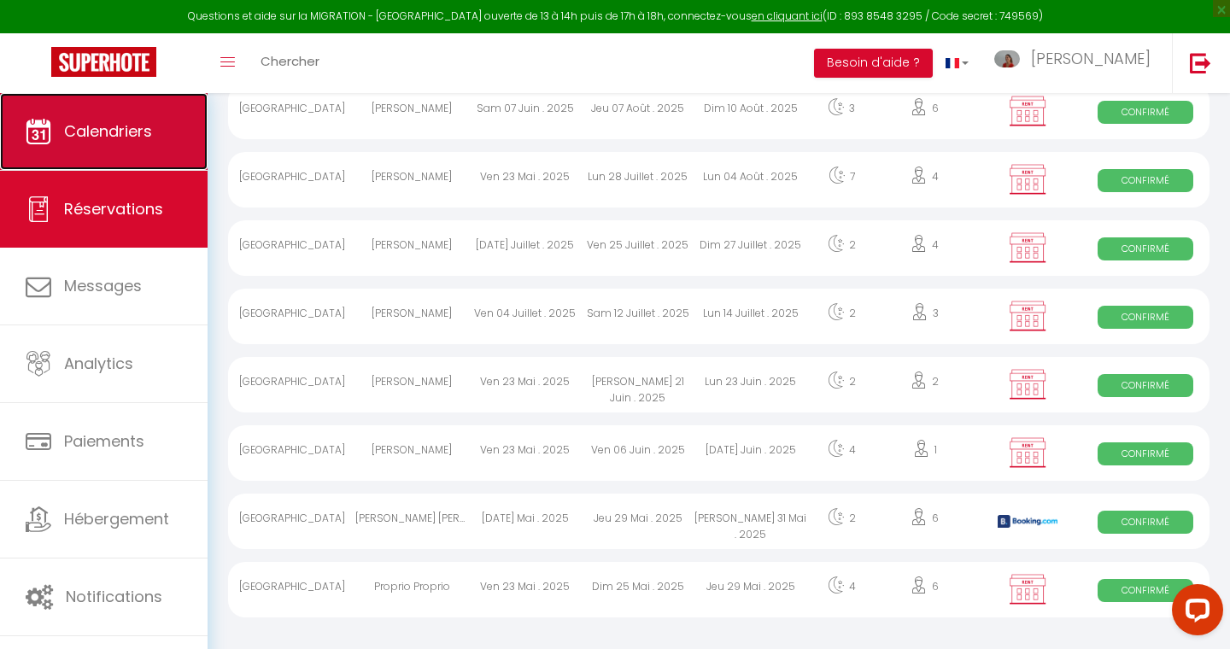
click at [117, 147] on link "Calendriers" at bounding box center [104, 131] width 208 height 77
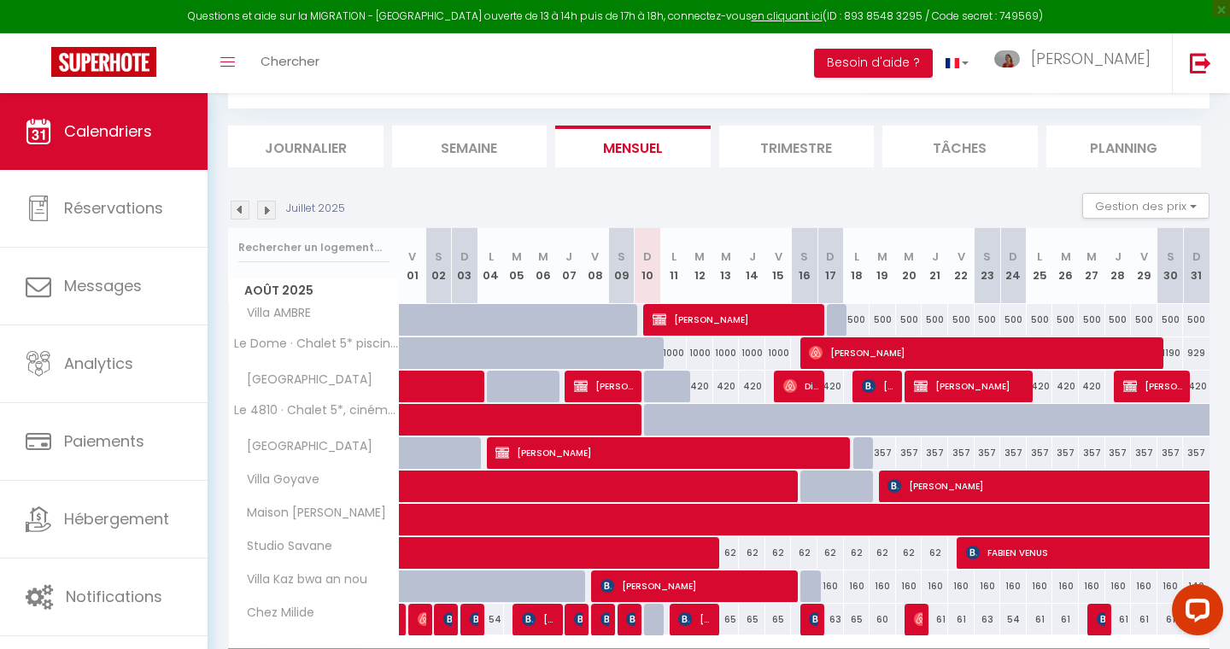
scroll to position [161, 0]
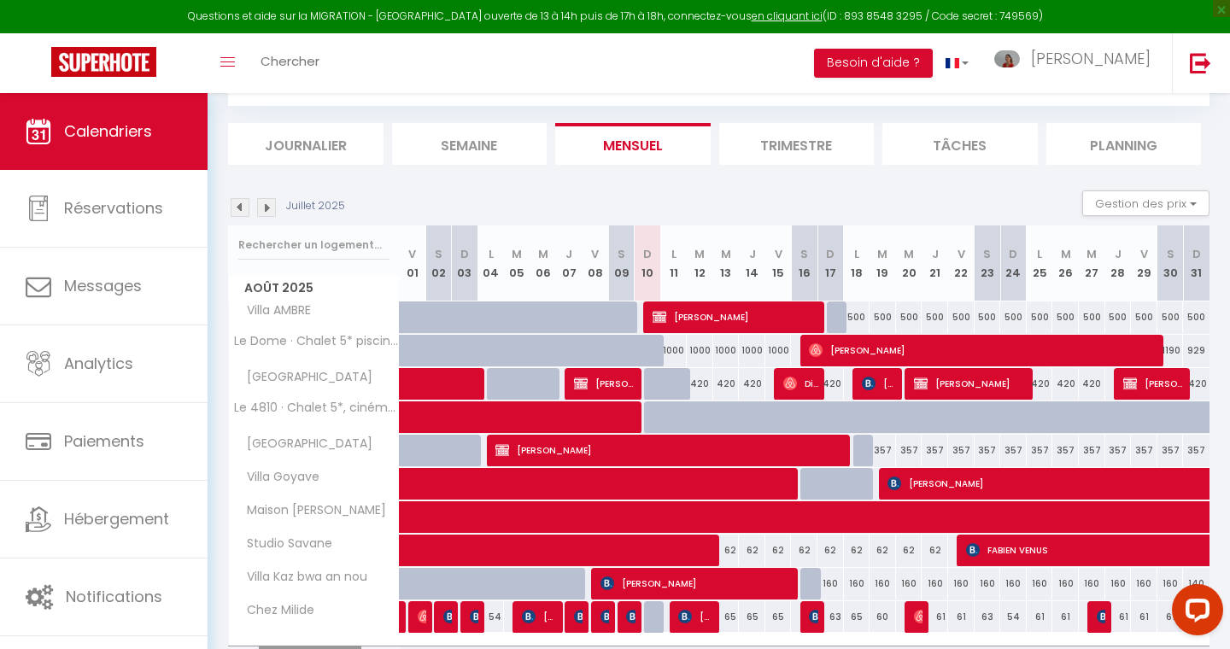
click at [704, 387] on div "420" at bounding box center [700, 384] width 26 height 32
type input "420"
type input "Mar 12 Août 2025"
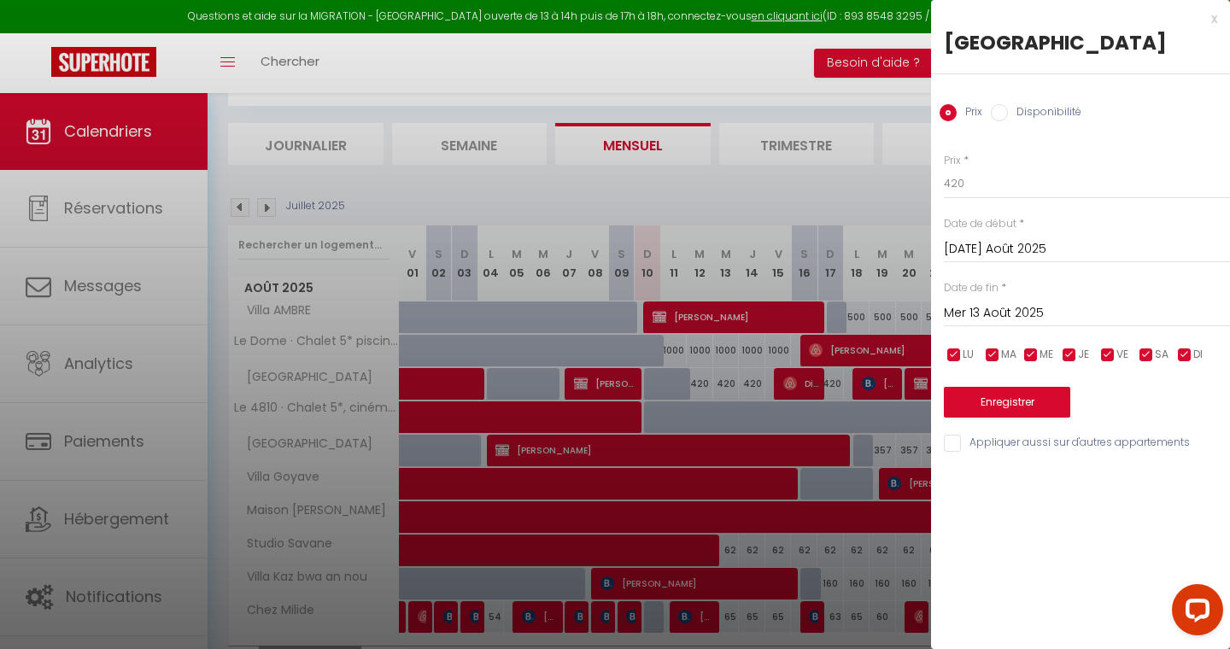
click at [985, 308] on input "Mer 13 Août 2025" at bounding box center [1087, 313] width 286 height 22
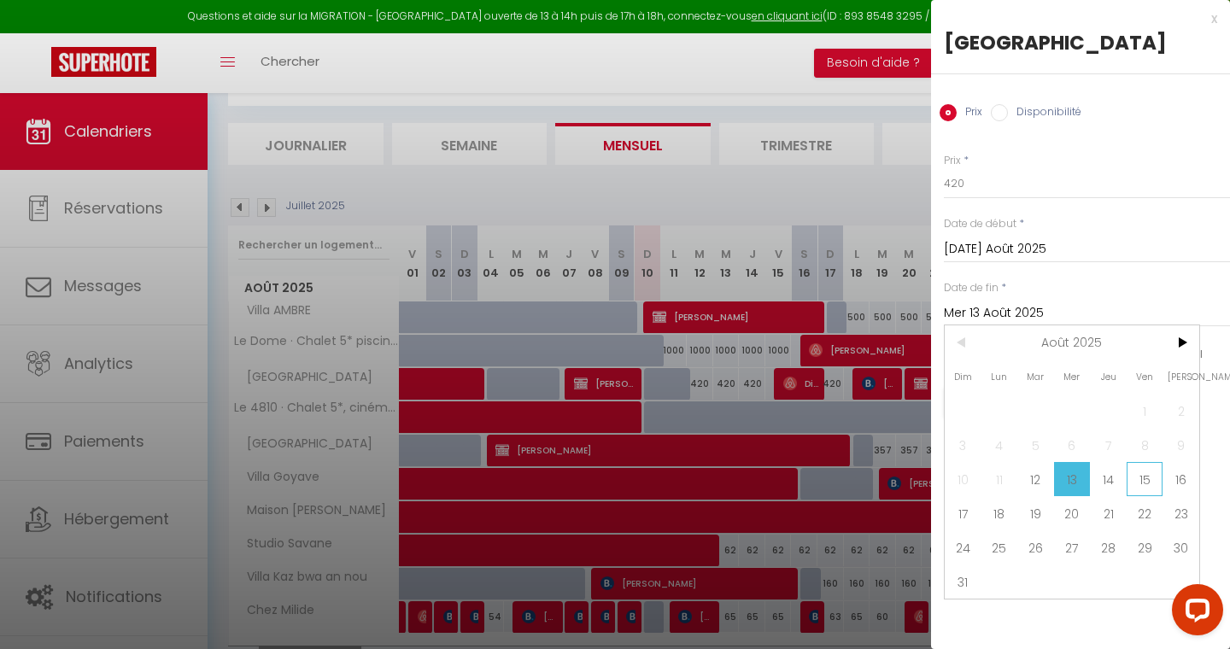
click at [1148, 478] on span "15" at bounding box center [1144, 479] width 37 height 34
type input "Ven 15 Août 2025"
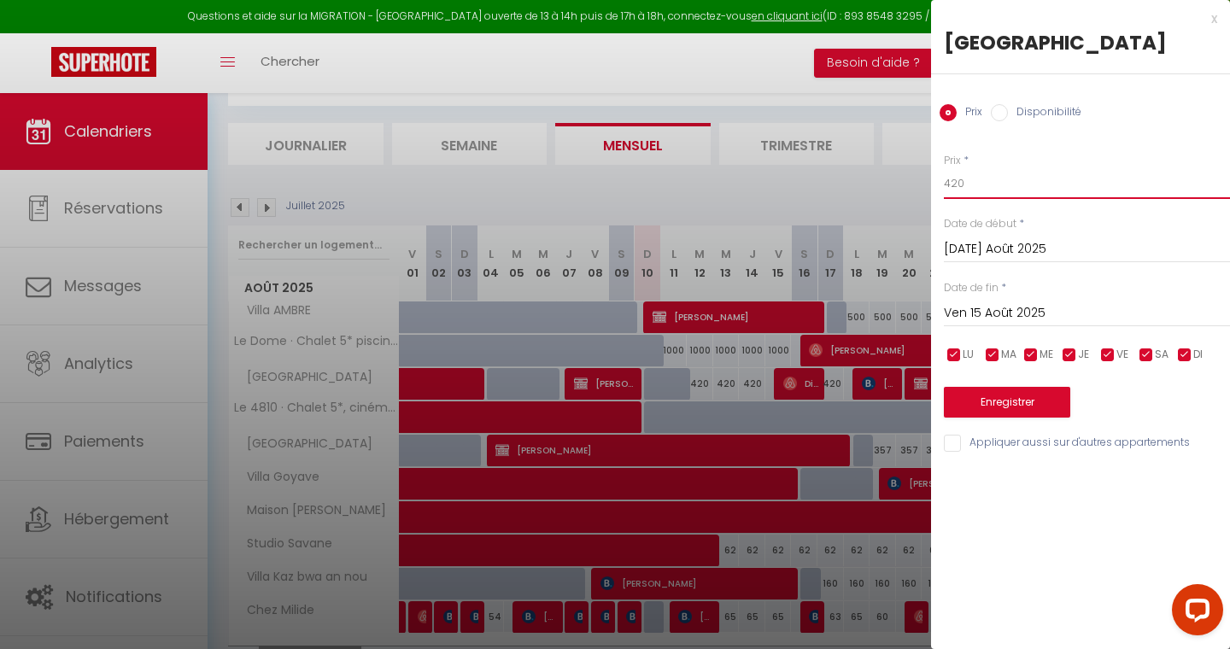
drag, startPoint x: 977, startPoint y: 188, endPoint x: 932, endPoint y: 188, distance: 45.3
click at [932, 188] on div "Prix * 420 Statut * Disponible Indisponible Date de début * Mar 12 Août 2025 < …" at bounding box center [1080, 293] width 299 height 323
type input "400"
click at [989, 407] on button "Enregistrer" at bounding box center [1007, 402] width 126 height 31
type input "Lun 11 Août 2025"
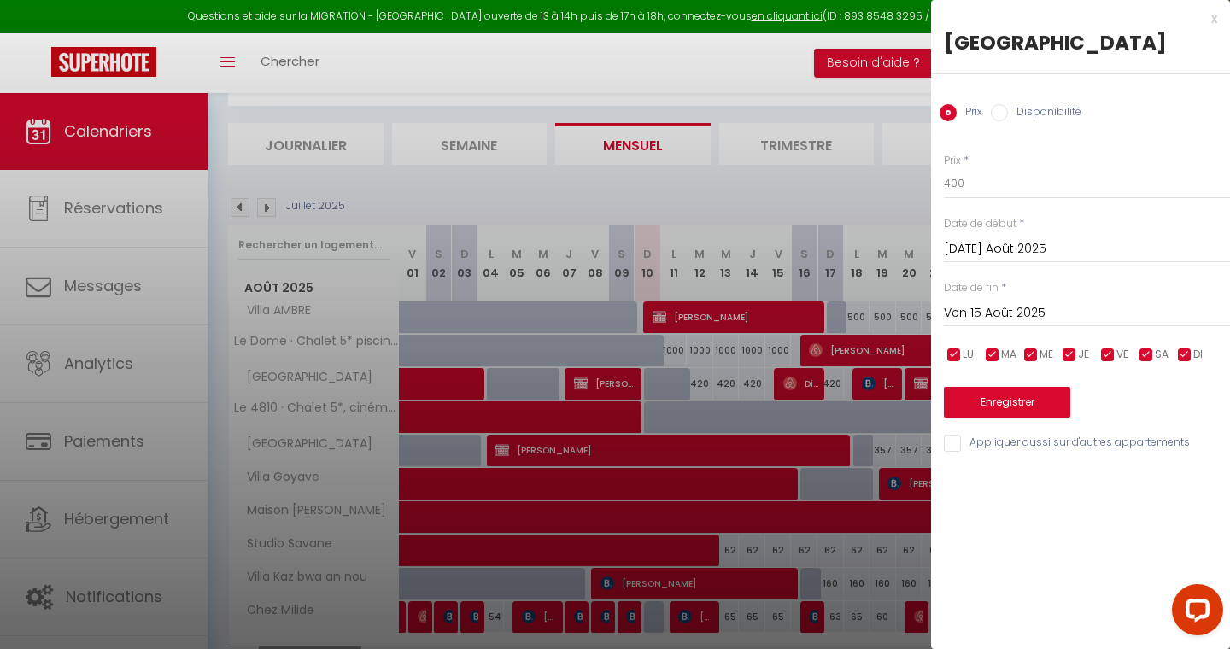
type input "Jeu 14 Août 2025"
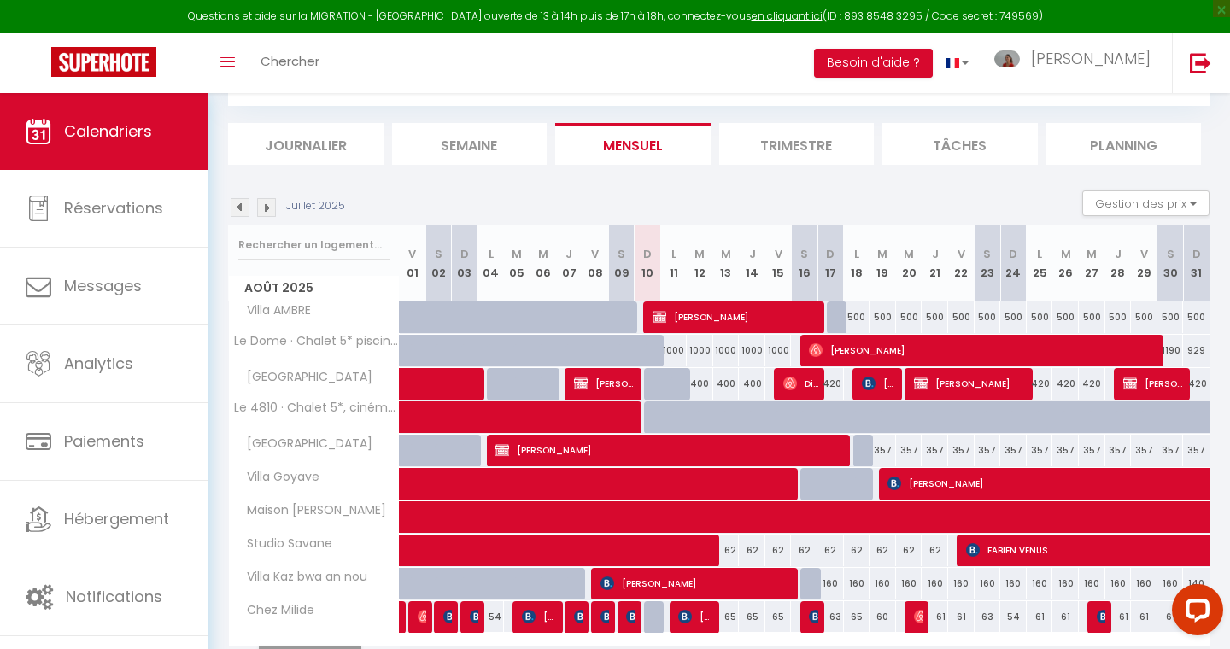
click at [694, 387] on div "400" at bounding box center [700, 384] width 26 height 32
type input "400"
type input "Mar 12 Août 2025"
type input "Mer 13 Août 2025"
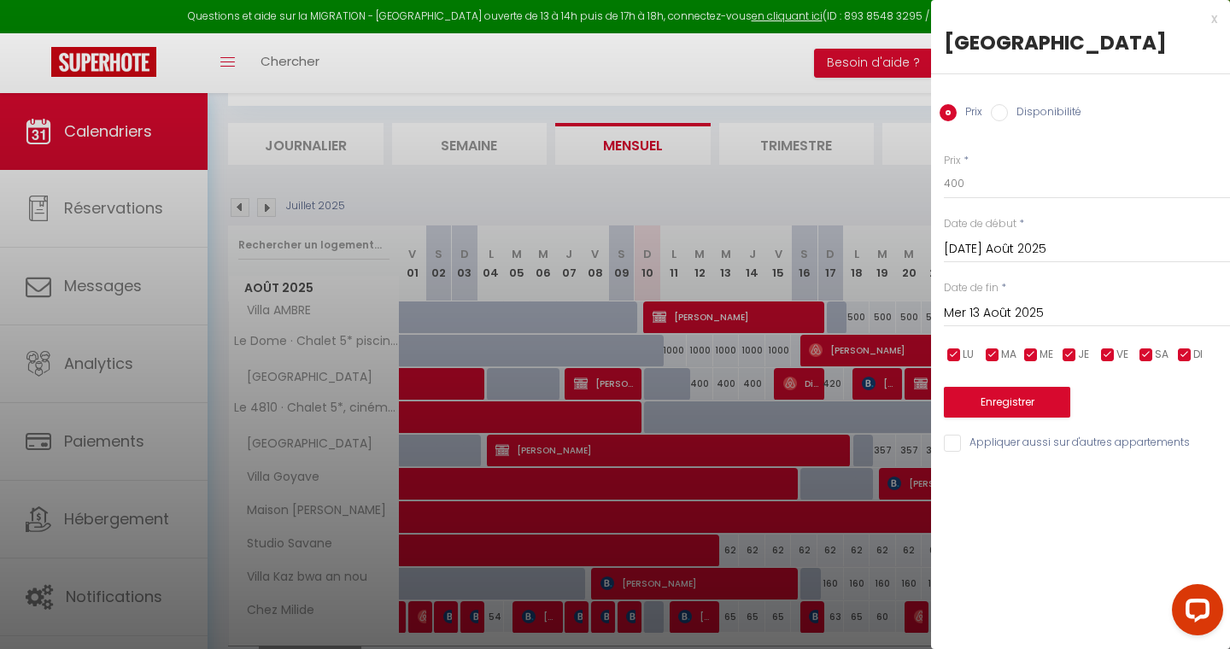
click at [972, 309] on input "Mer 13 Août 2025" at bounding box center [1087, 313] width 286 height 22
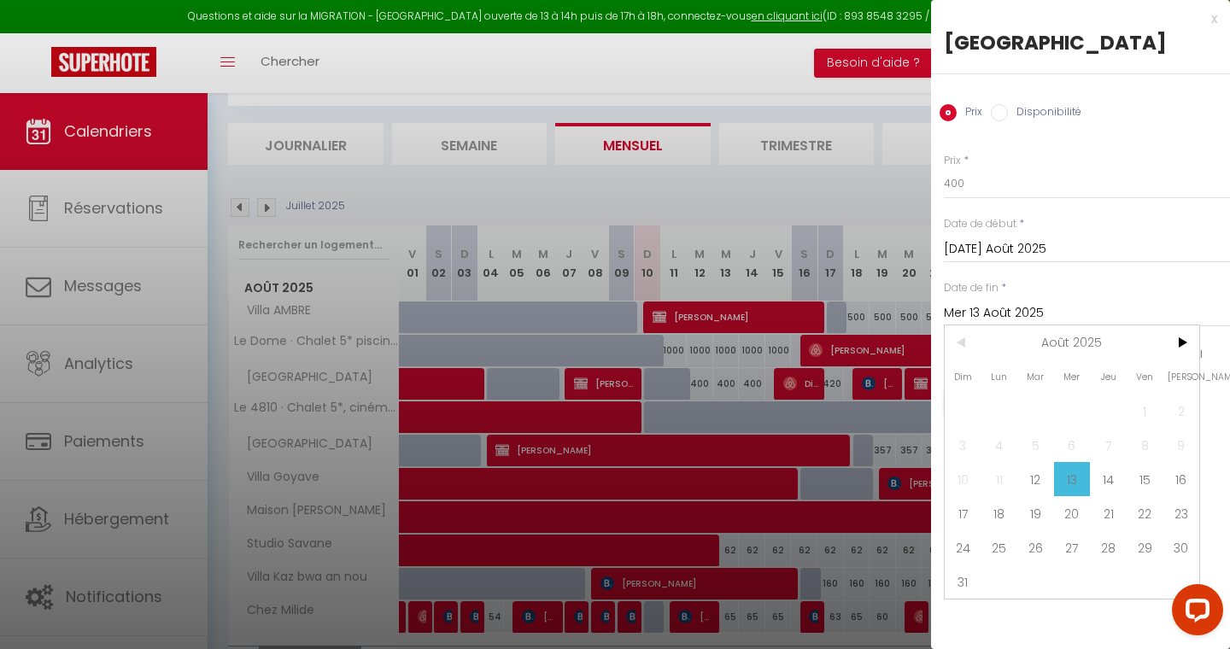
click at [985, 258] on input "Mar 12 Août 2025" at bounding box center [1087, 249] width 286 height 22
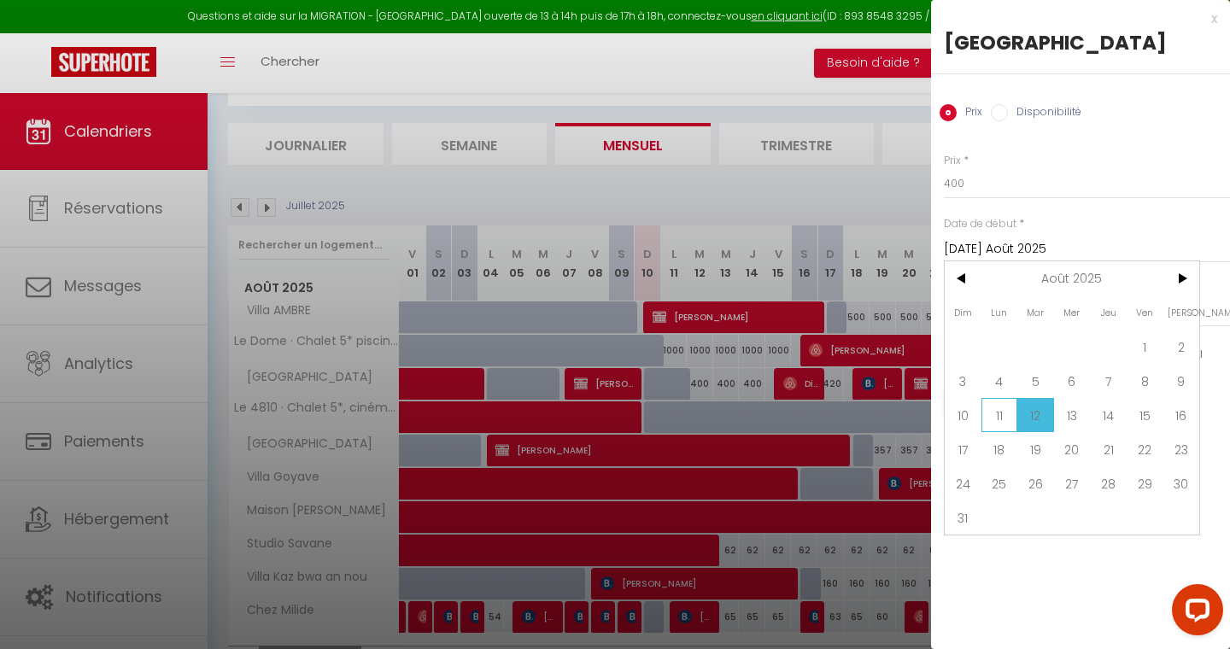
click at [993, 422] on span "11" at bounding box center [999, 415] width 37 height 34
type input "Lun 11 Août 2025"
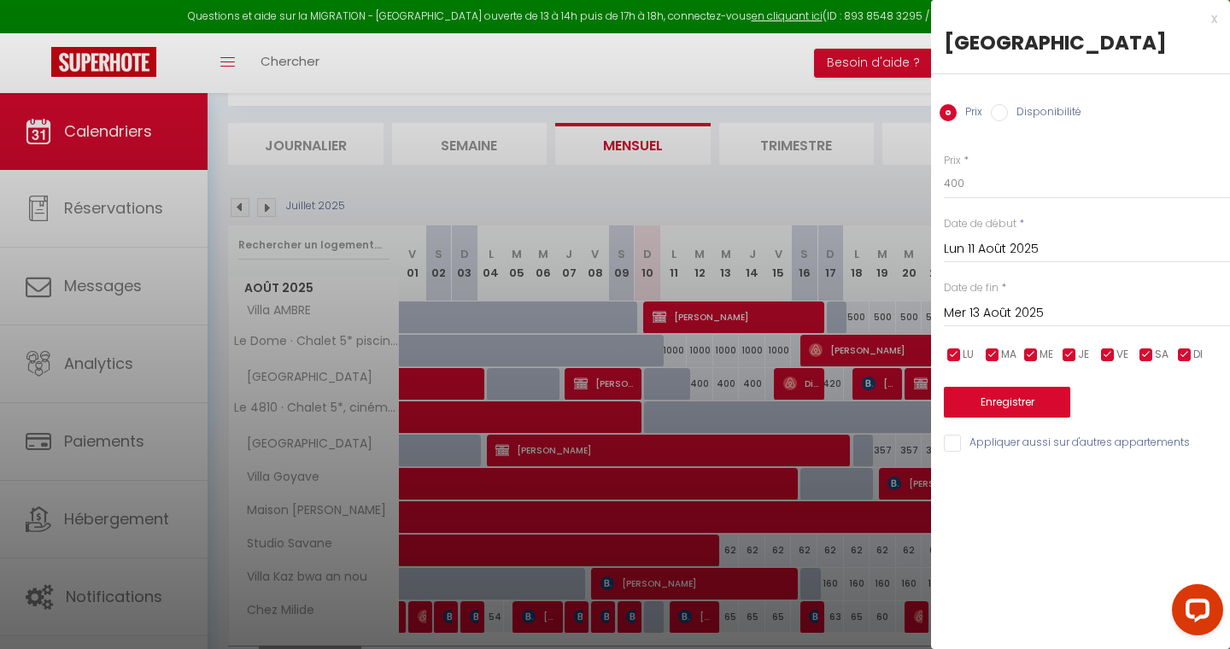
click at [1011, 302] on input "Mer 13 Août 2025" at bounding box center [1087, 313] width 286 height 22
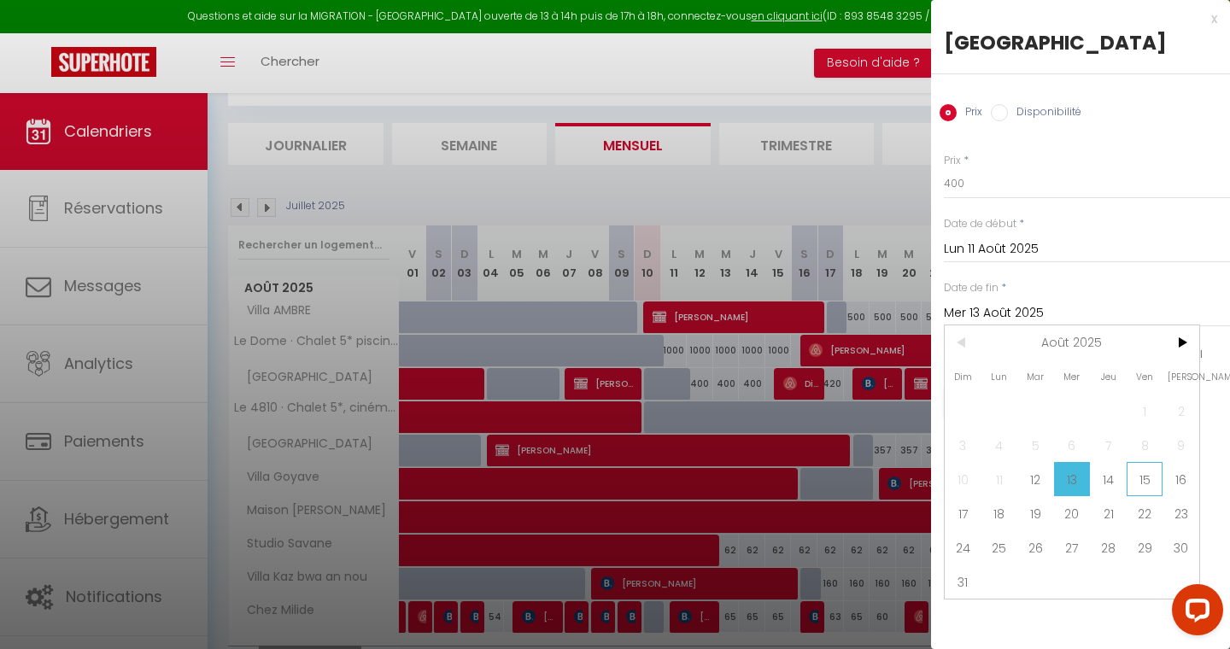
click at [1147, 478] on span "15" at bounding box center [1144, 479] width 37 height 34
type input "Ven 15 Août 2025"
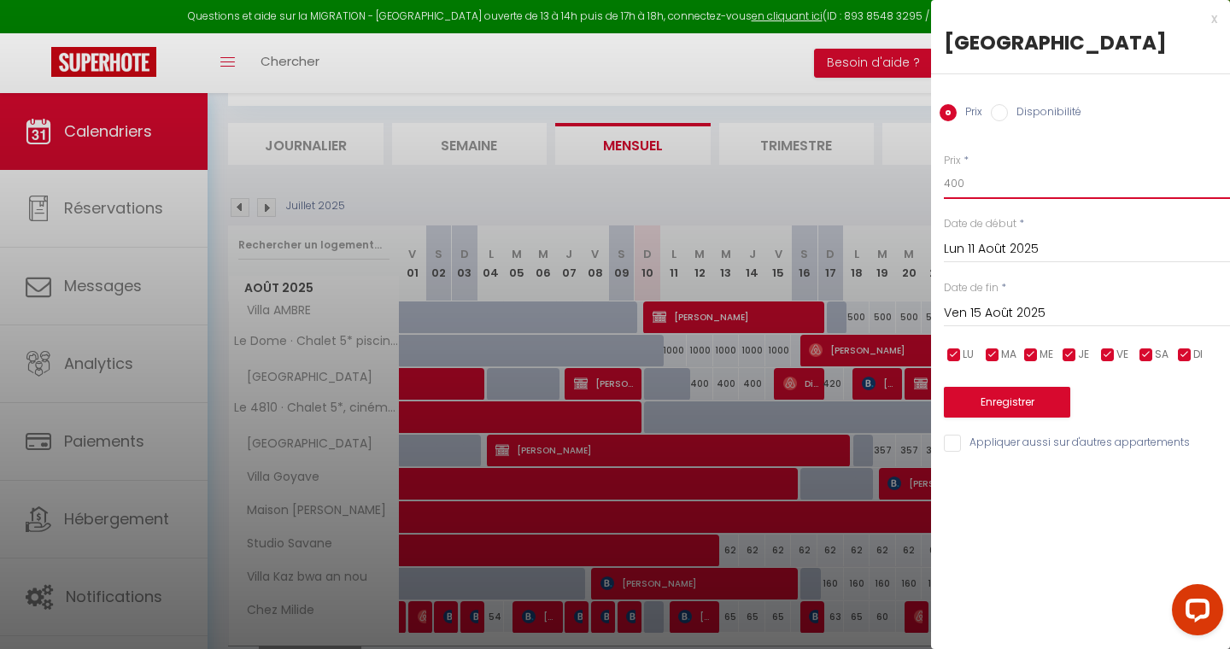
drag, startPoint x: 963, startPoint y: 188, endPoint x: 945, endPoint y: 188, distance: 17.9
click at [945, 188] on input "400" at bounding box center [1087, 183] width 286 height 31
type input "420"
click at [1011, 402] on button "Enregistrer" at bounding box center [1007, 402] width 126 height 31
type input "Dim 10 Août 2025"
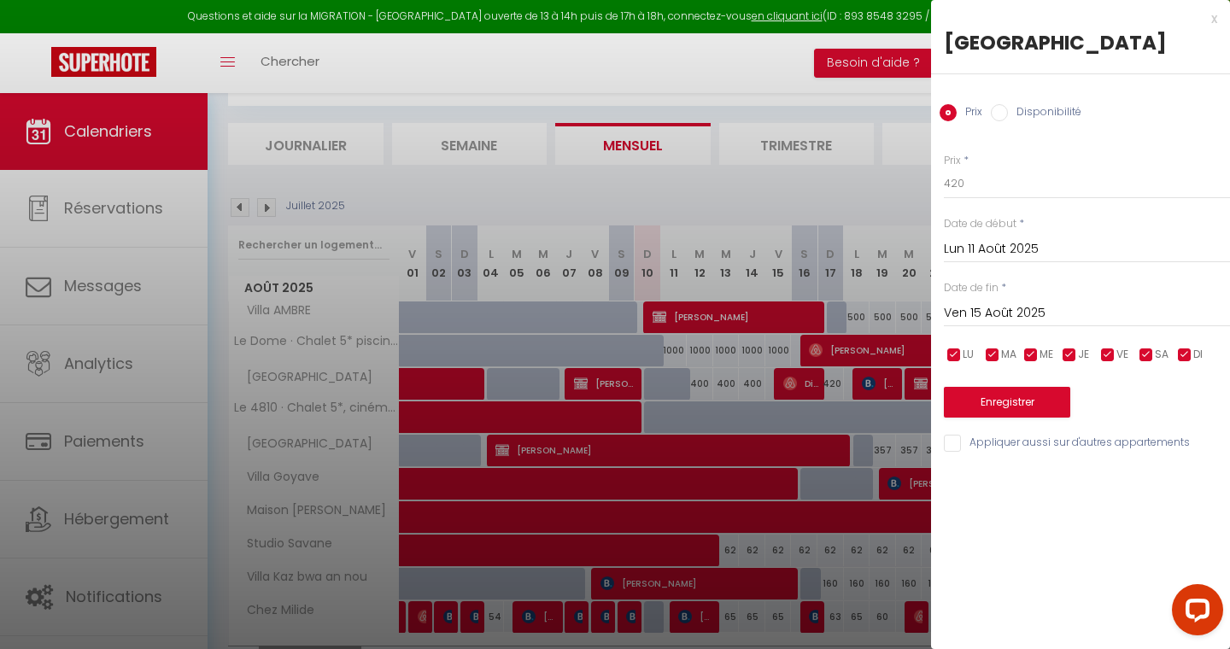
type input "Jeu 14 Août 2025"
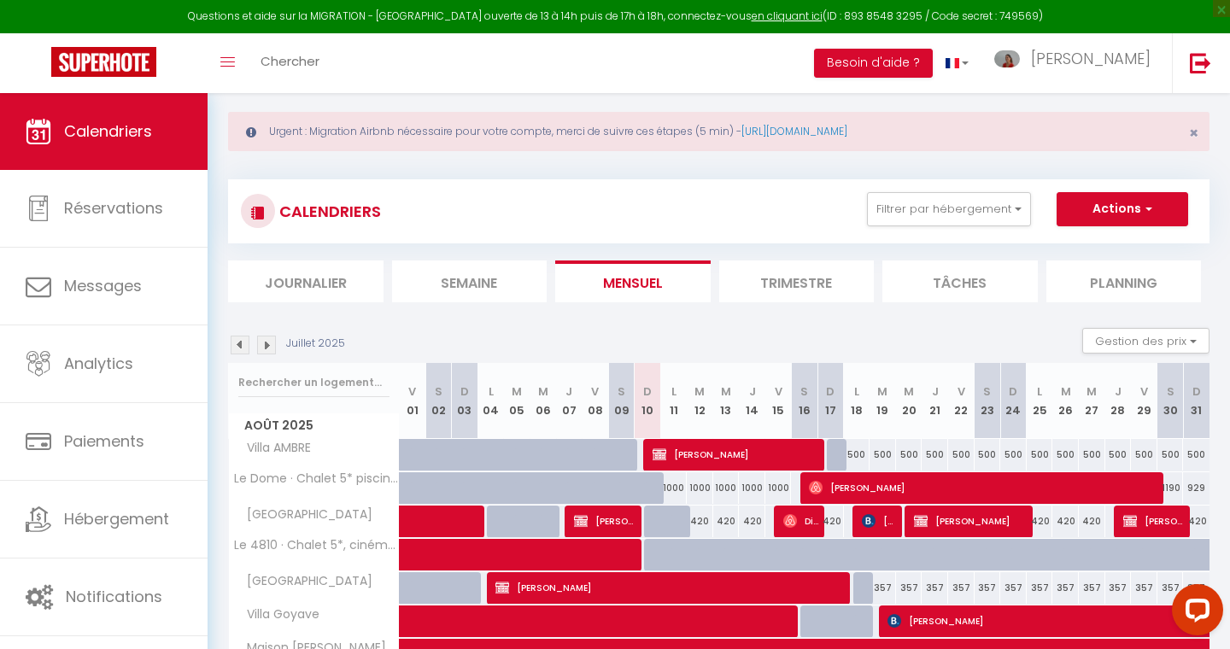
scroll to position [0, 0]
